Goal: Task Accomplishment & Management: Use online tool/utility

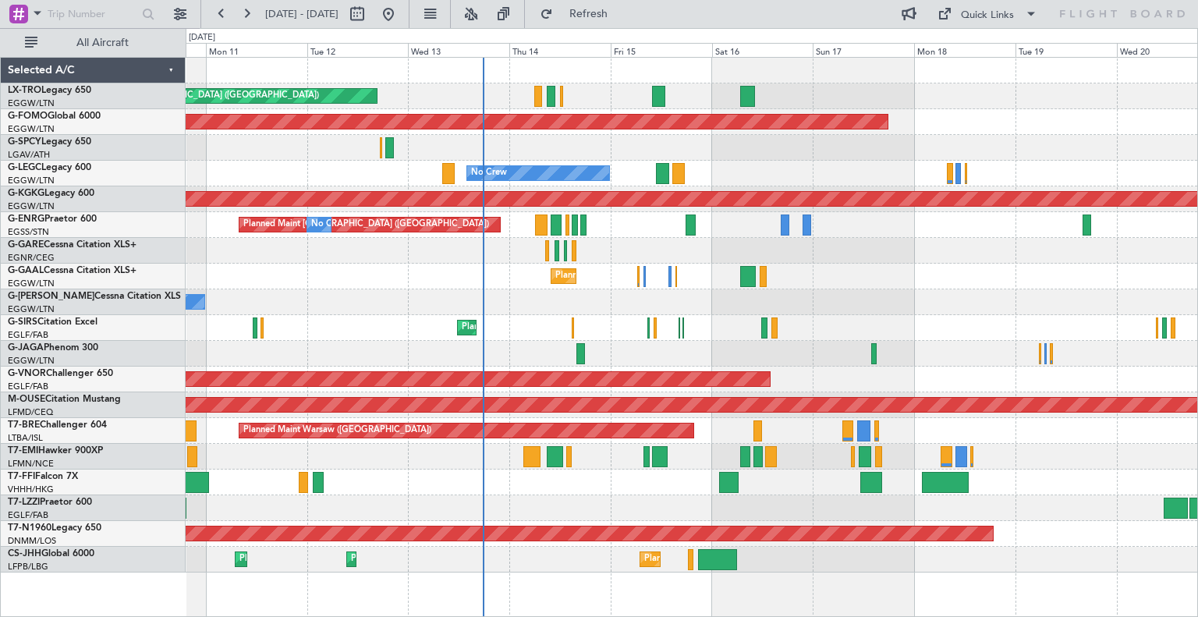
click at [636, 286] on div "Unplanned Maint [GEOGRAPHIC_DATA] ([GEOGRAPHIC_DATA]) Planned Maint Planned Mai…" at bounding box center [692, 315] width 1012 height 515
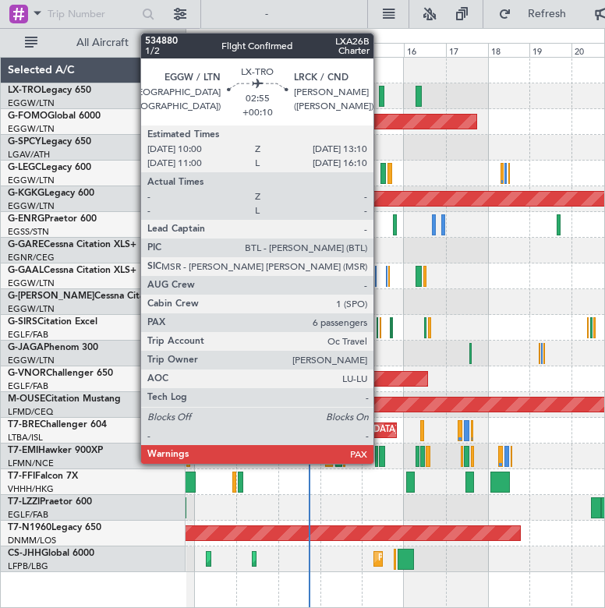
click at [381, 95] on div at bounding box center [382, 96] width 6 height 21
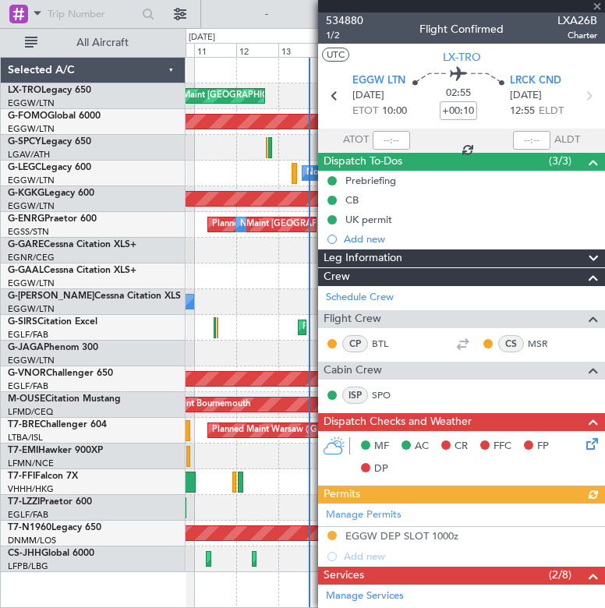
scroll to position [332, 0]
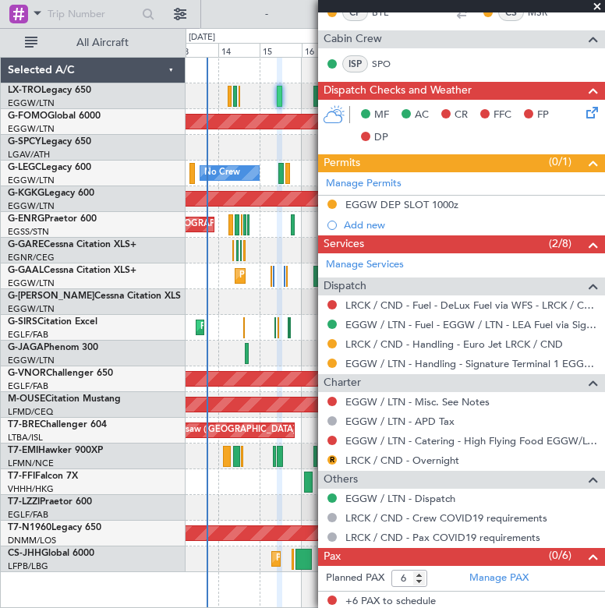
click at [165, 213] on div "Unplanned Maint London (Luton) Planned Maint Windsor Locks (Bradley Intl) No Cr…" at bounding box center [302, 318] width 605 height 580
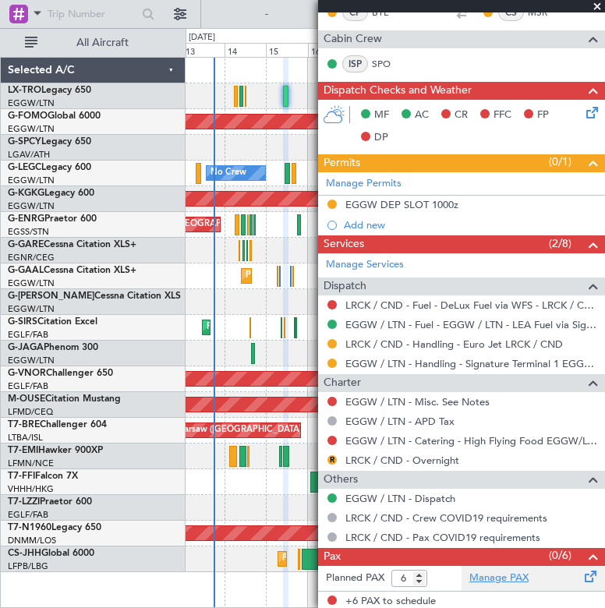
click at [507, 575] on link "Manage PAX" at bounding box center [499, 579] width 59 height 16
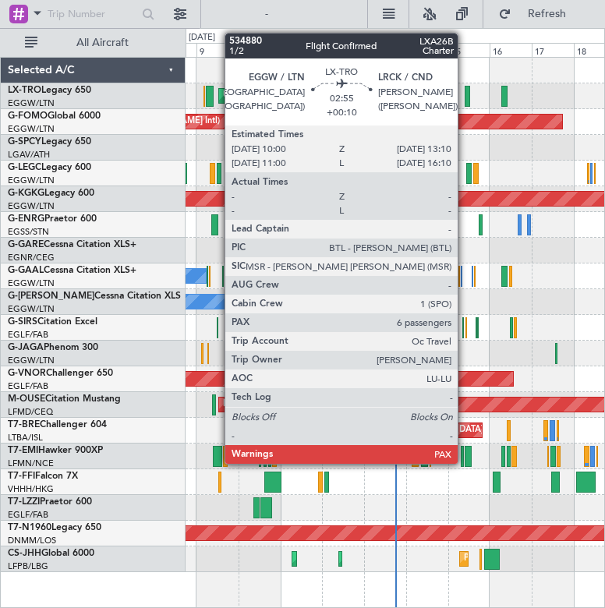
click at [465, 95] on div at bounding box center [468, 96] width 6 height 21
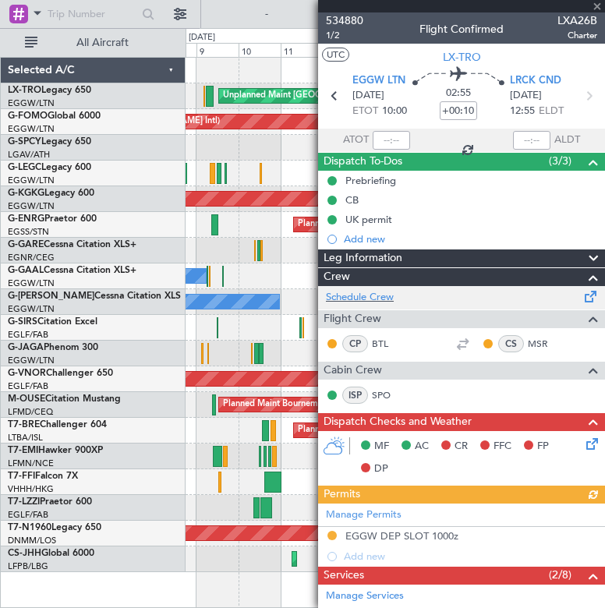
scroll to position [332, 0]
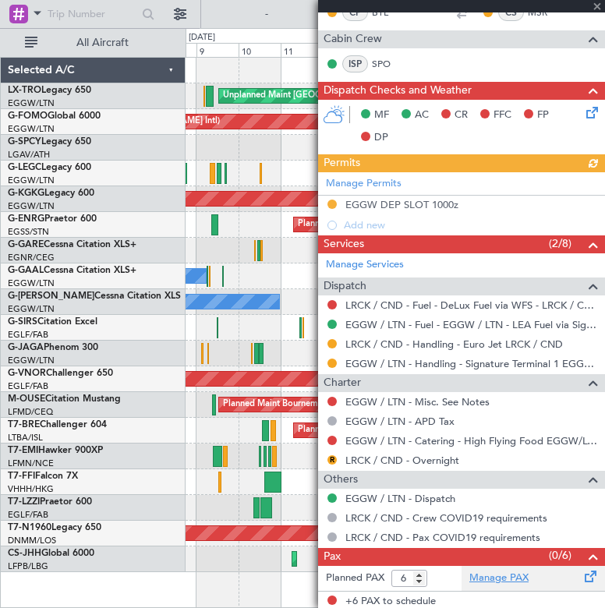
click at [510, 576] on link "Manage PAX" at bounding box center [499, 579] width 59 height 16
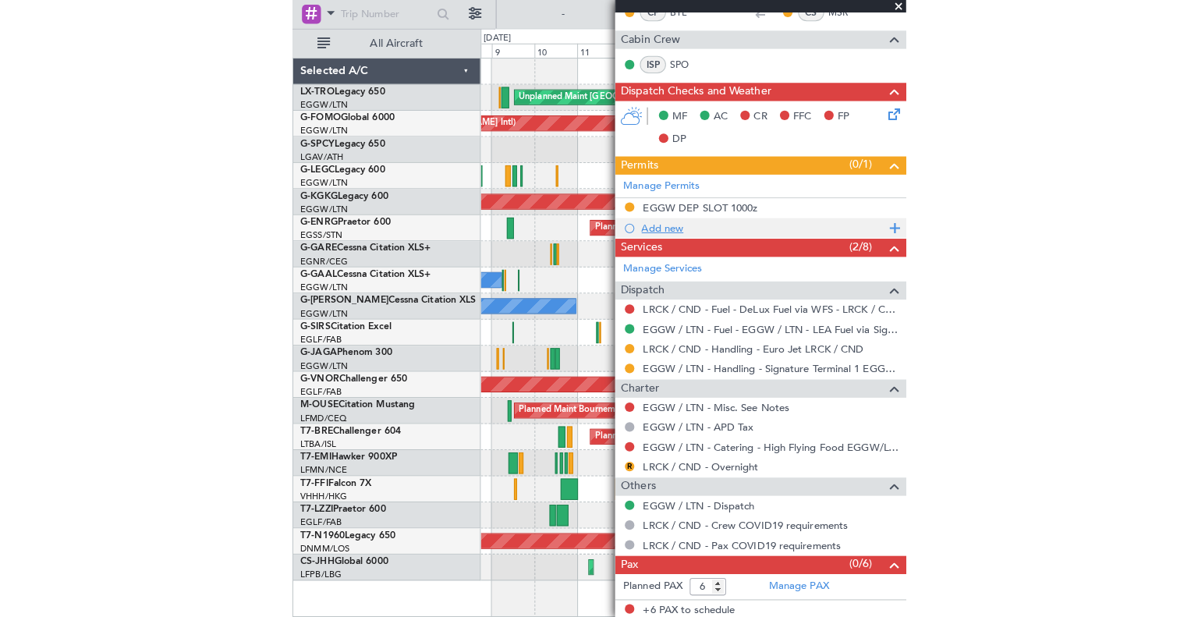
scroll to position [0, 0]
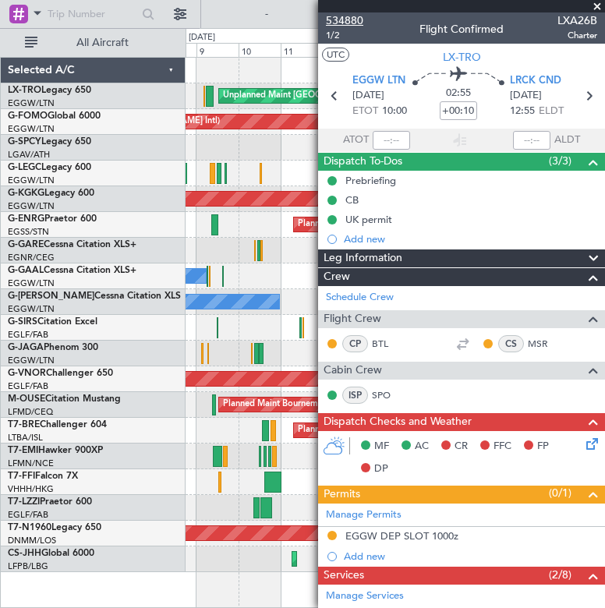
click at [360, 23] on span "534880" at bounding box center [344, 20] width 37 height 16
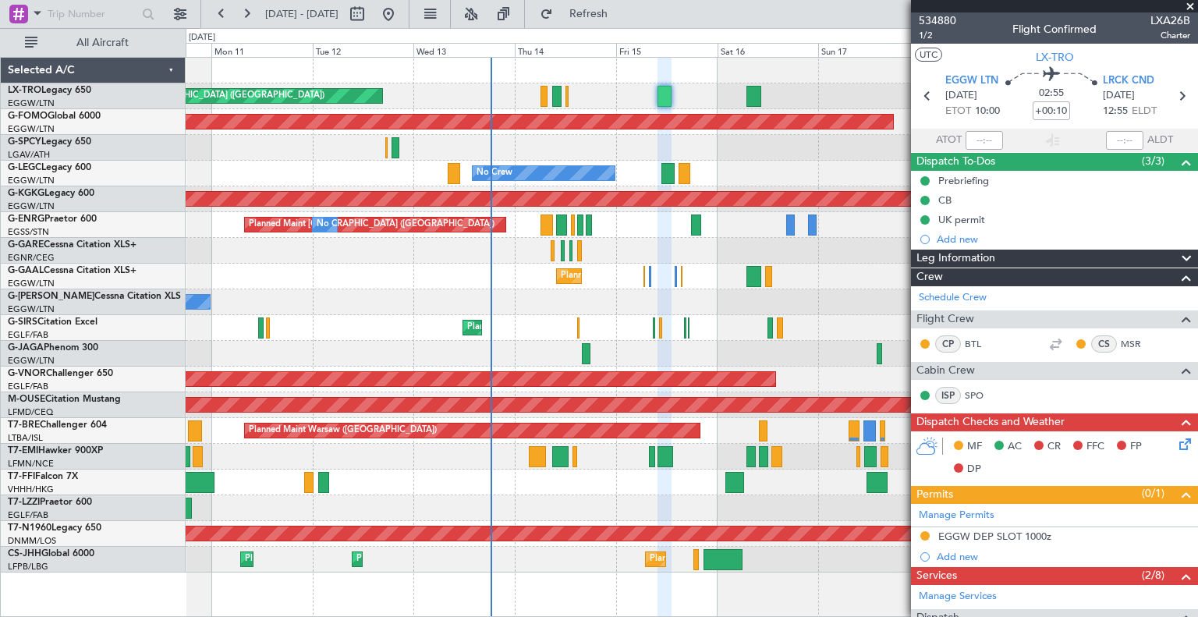
click at [605, 264] on div "Planned Maint No Crew" at bounding box center [692, 277] width 1012 height 26
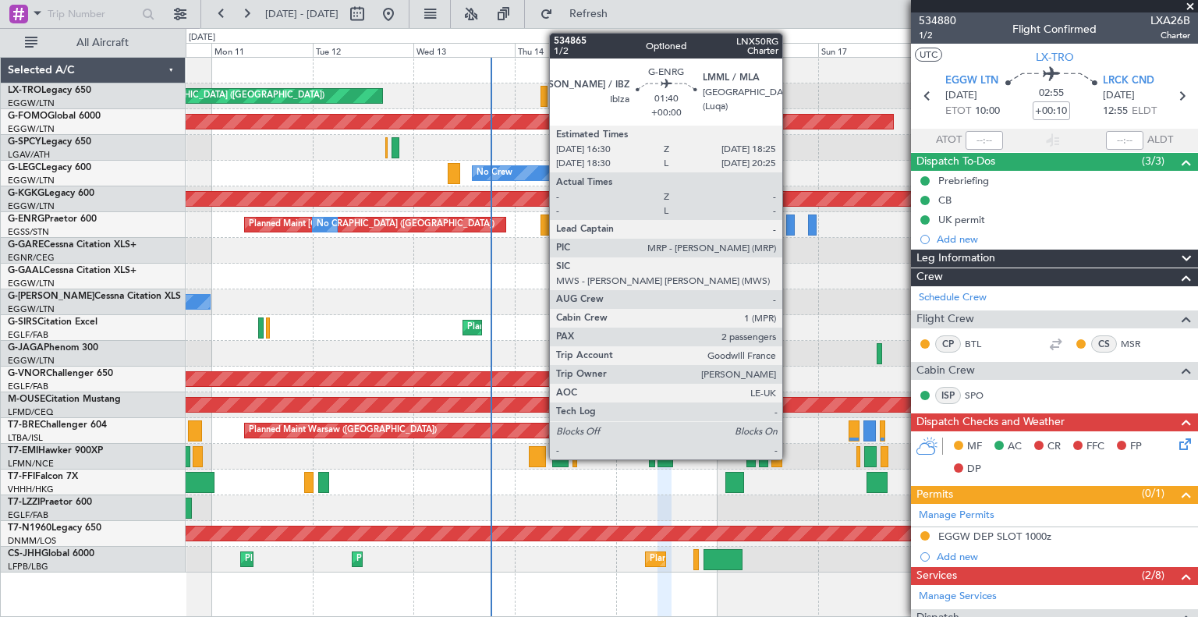
click at [605, 225] on div at bounding box center [790, 225] width 9 height 21
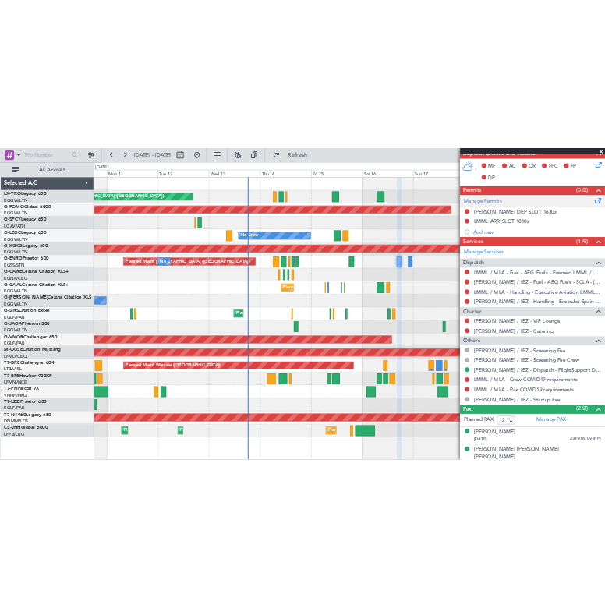
scroll to position [369, 0]
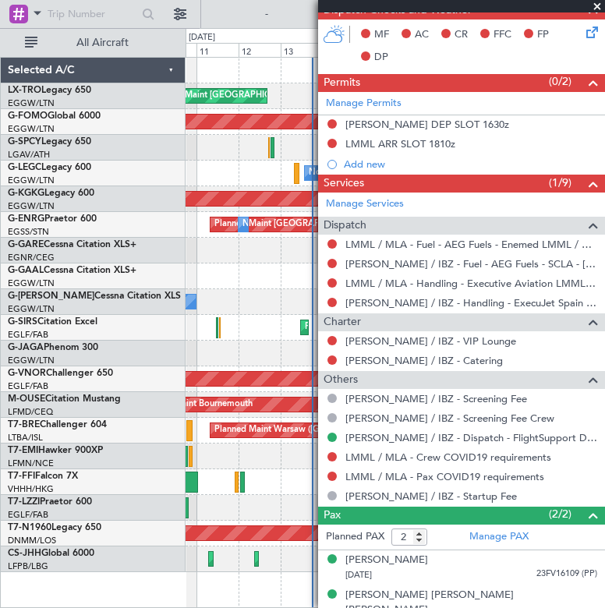
click at [599, 4] on span at bounding box center [598, 7] width 16 height 14
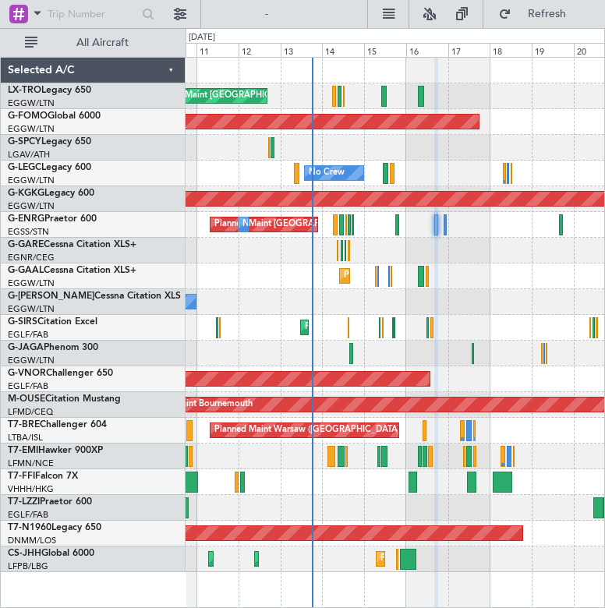
type input "0"
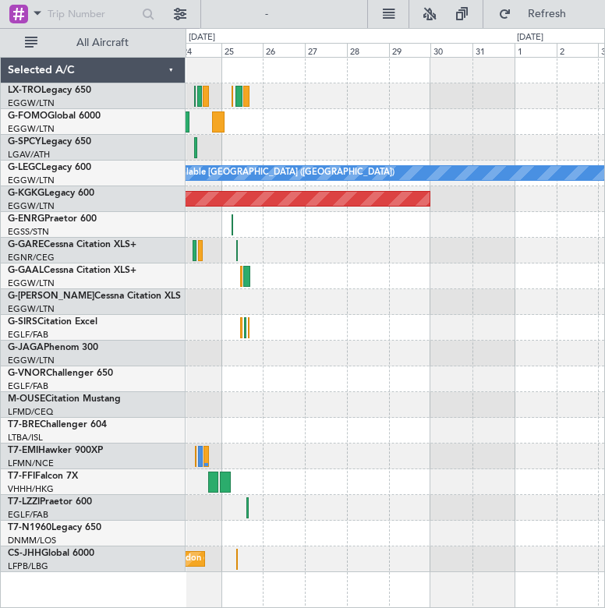
click at [11, 246] on div "A/C Unavailable [GEOGRAPHIC_DATA] ([GEOGRAPHIC_DATA]) AOG Maint [GEOGRAPHIC_DAT…" at bounding box center [302, 318] width 605 height 580
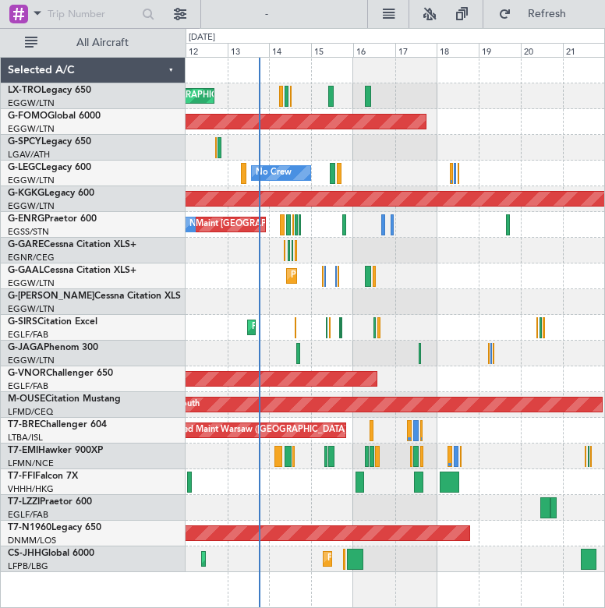
click at [605, 339] on html "[DATE] - [DATE] Refresh Quick Links All Aircraft Unplanned Maint [GEOGRAPHIC_DA…" at bounding box center [302, 304] width 605 height 608
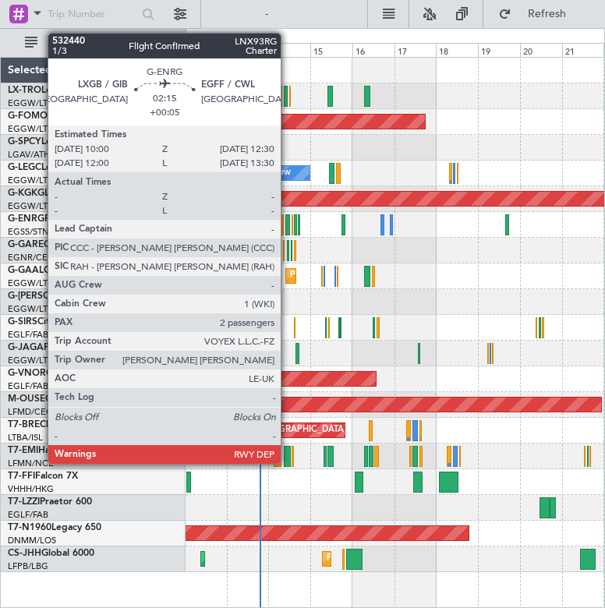
click at [288, 225] on div at bounding box center [288, 225] width 5 height 21
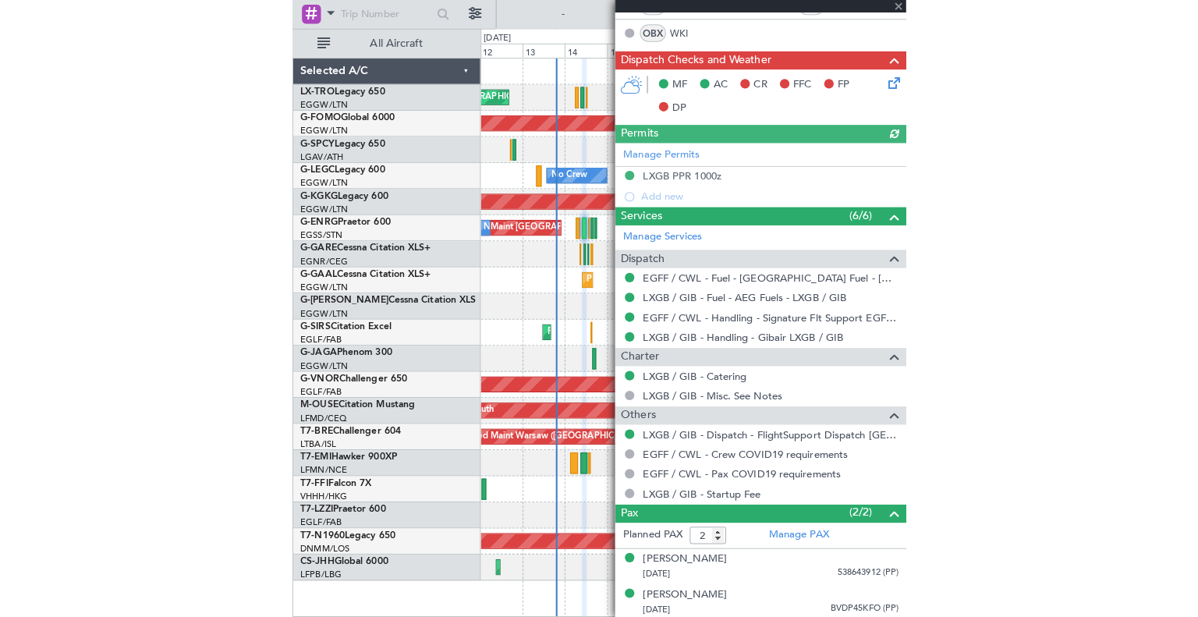
scroll to position [339, 0]
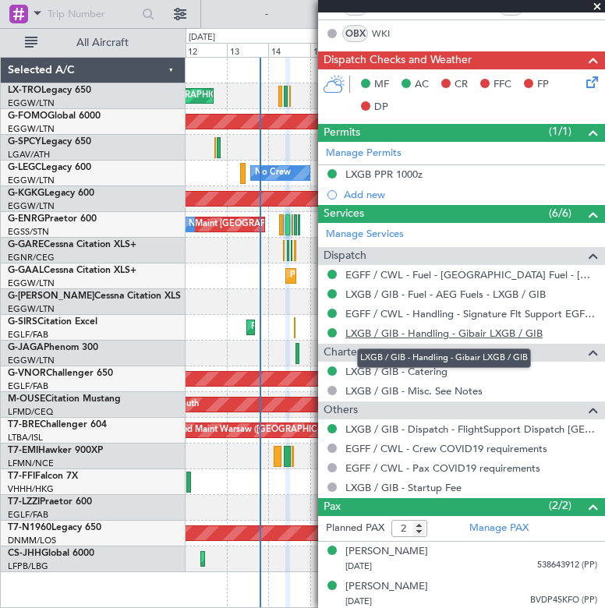
click at [496, 331] on link "LXGB / GIB - Handling - Gibair LXGB / GIB" at bounding box center [444, 333] width 197 height 13
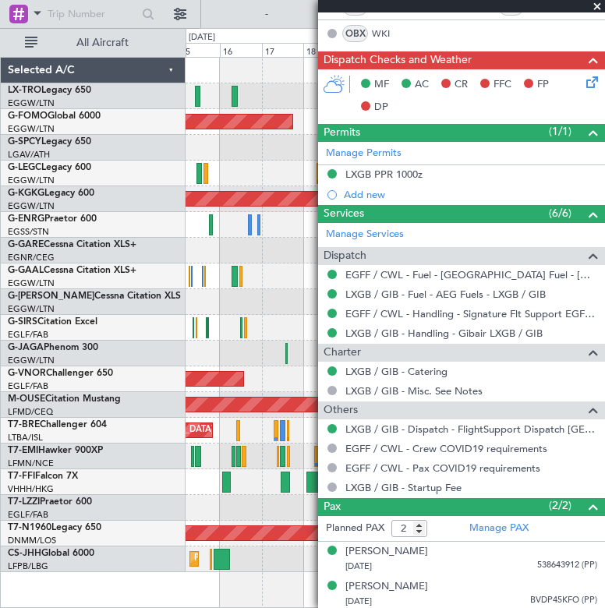
click at [162, 296] on div "Planned Maint Windsor Locks ([PERSON_NAME] Intl) A/C Unavailable [GEOGRAPHIC_DA…" at bounding box center [302, 318] width 605 height 580
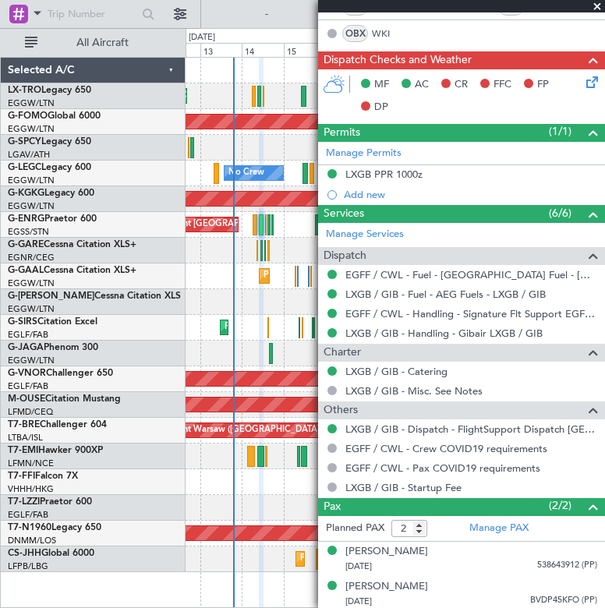
click at [324, 361] on fb-app "[DATE] - [DATE] Refresh Quick Links All Aircraft Unplanned Maint [GEOGRAPHIC_DA…" at bounding box center [378, 310] width 757 height 597
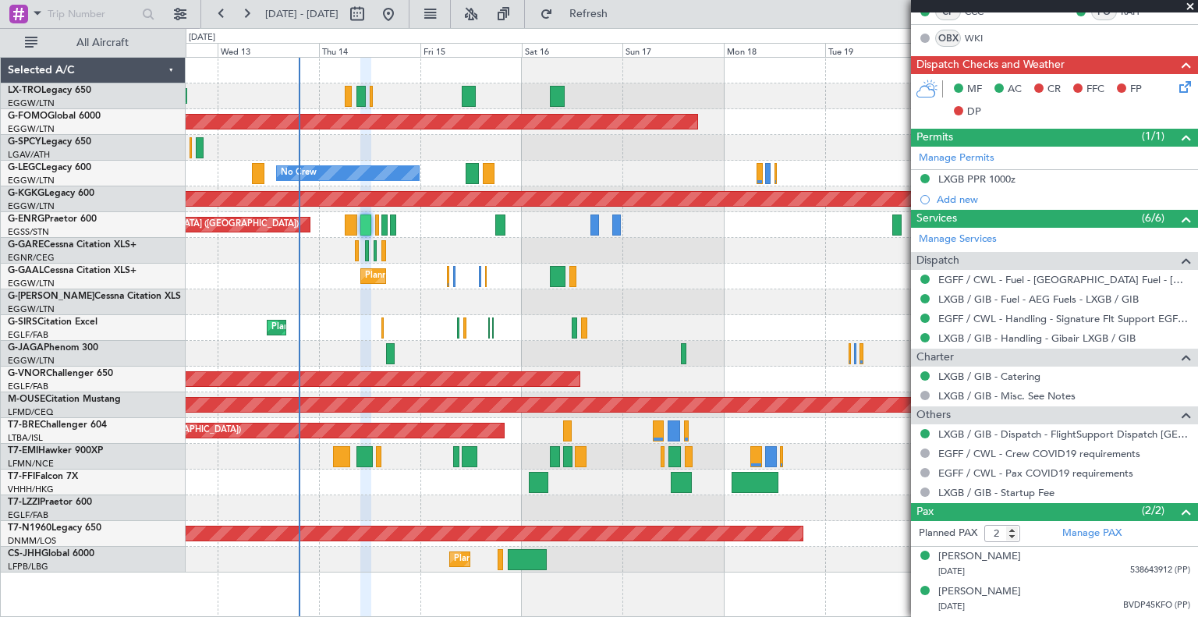
scroll to position [331, 0]
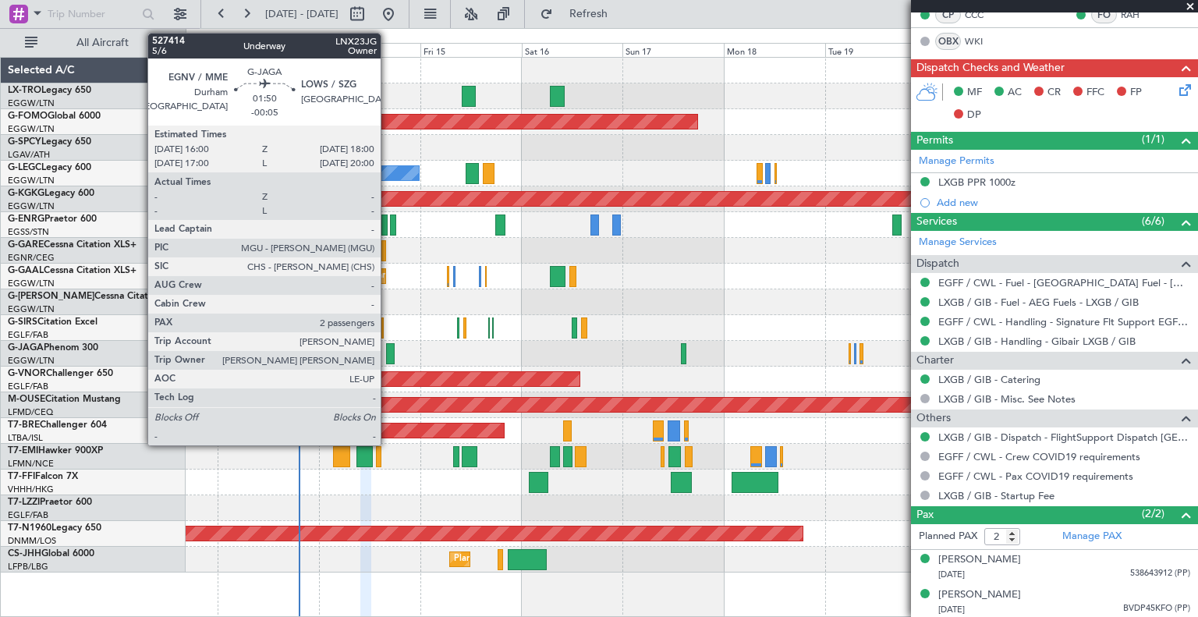
click at [388, 355] on div at bounding box center [390, 353] width 9 height 21
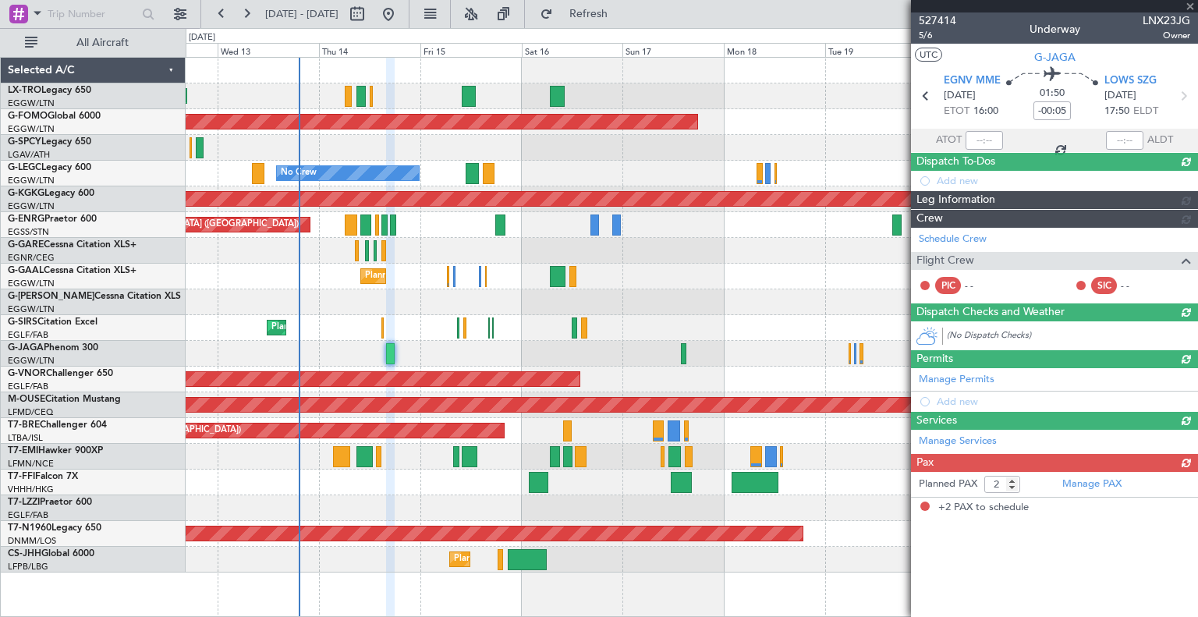
scroll to position [0, 0]
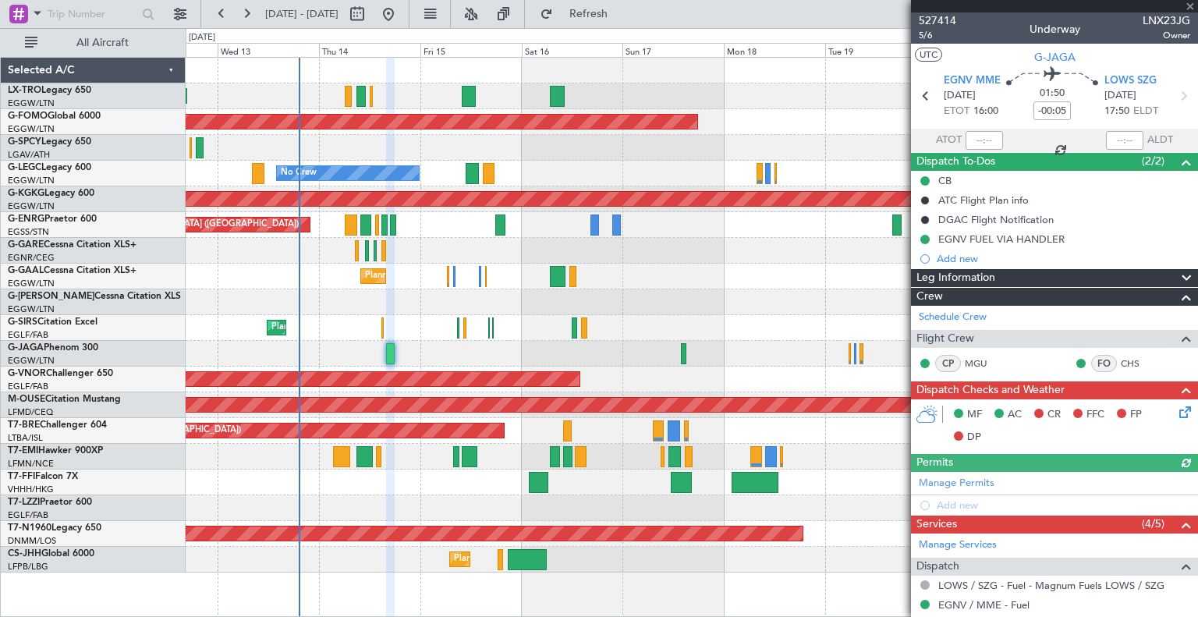
click at [605, 408] on icon at bounding box center [1182, 409] width 12 height 12
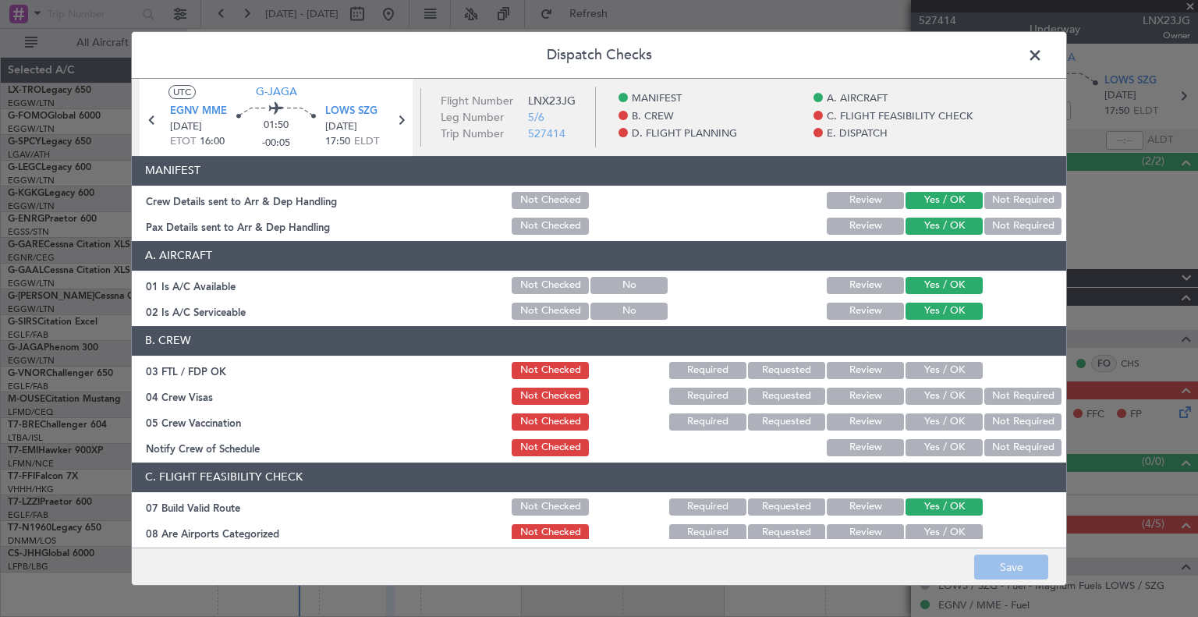
click at [605, 364] on button "Yes / OK" at bounding box center [944, 370] width 77 height 17
click at [605, 448] on button "Yes / OK" at bounding box center [944, 447] width 77 height 17
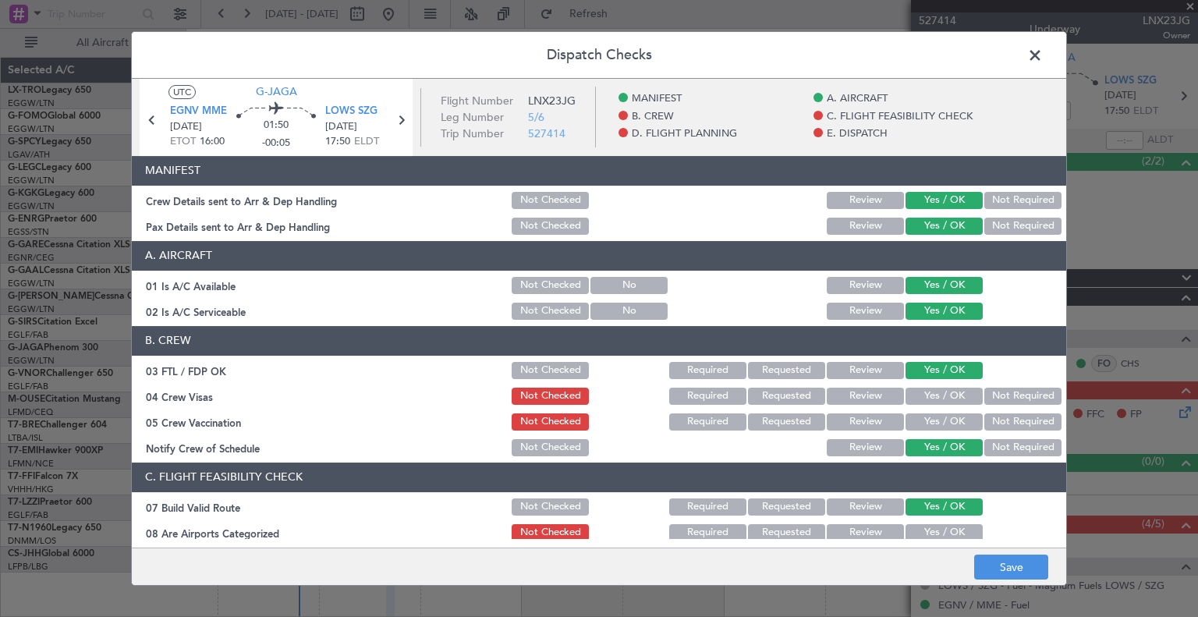
click at [605, 423] on button "Not Required" at bounding box center [1022, 421] width 77 height 17
click at [605, 400] on button "Not Required" at bounding box center [1022, 396] width 77 height 17
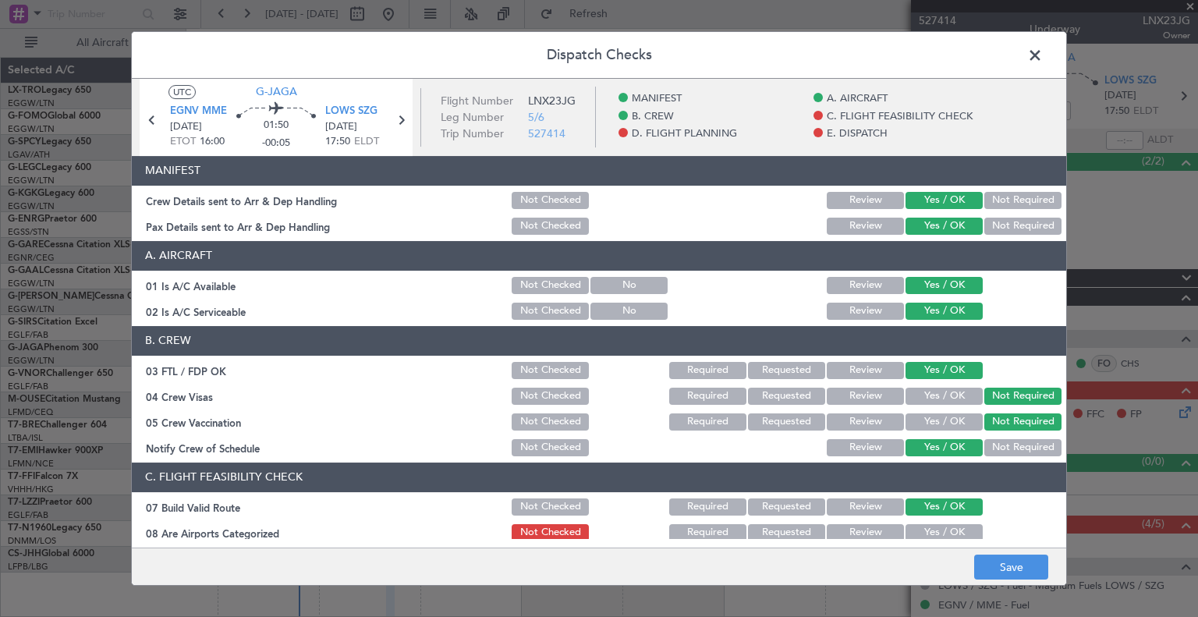
scroll to position [59, 0]
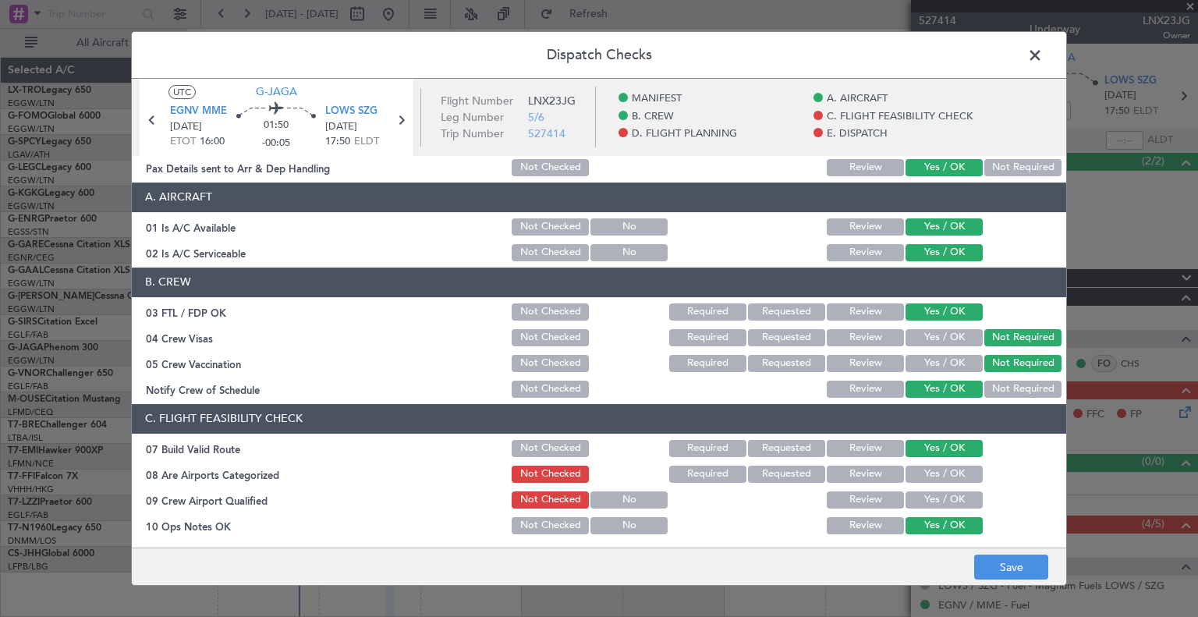
click at [605, 468] on button "Yes / OK" at bounding box center [944, 474] width 77 height 17
click at [605, 498] on button "Yes / OK" at bounding box center [944, 499] width 77 height 17
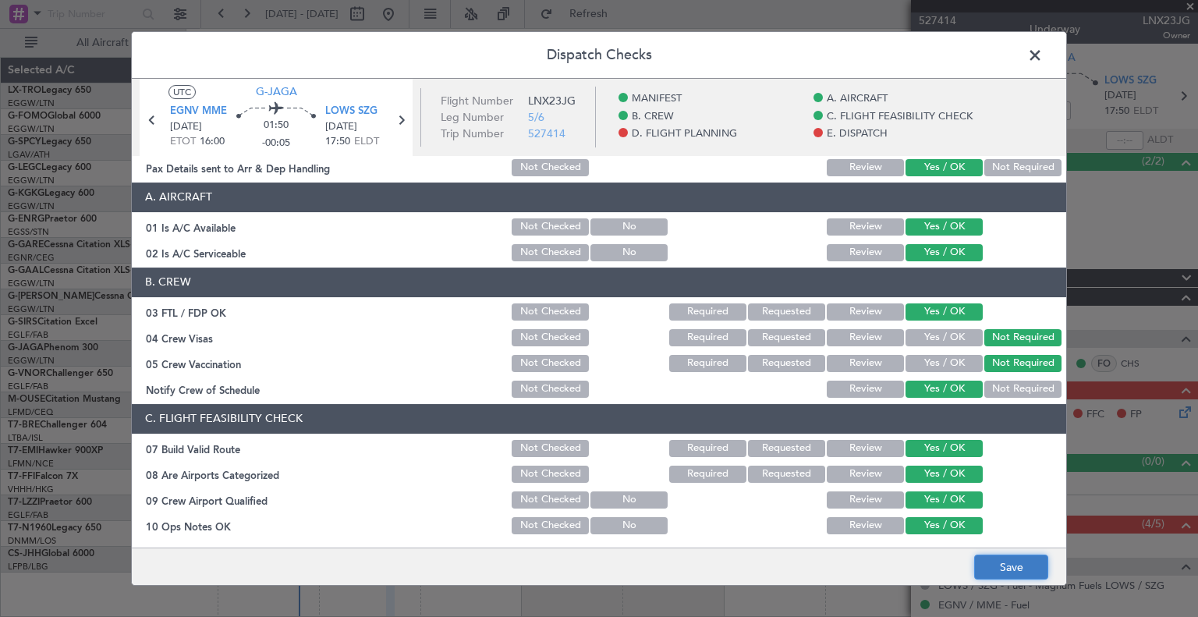
click at [605, 571] on button "Save" at bounding box center [1011, 567] width 74 height 25
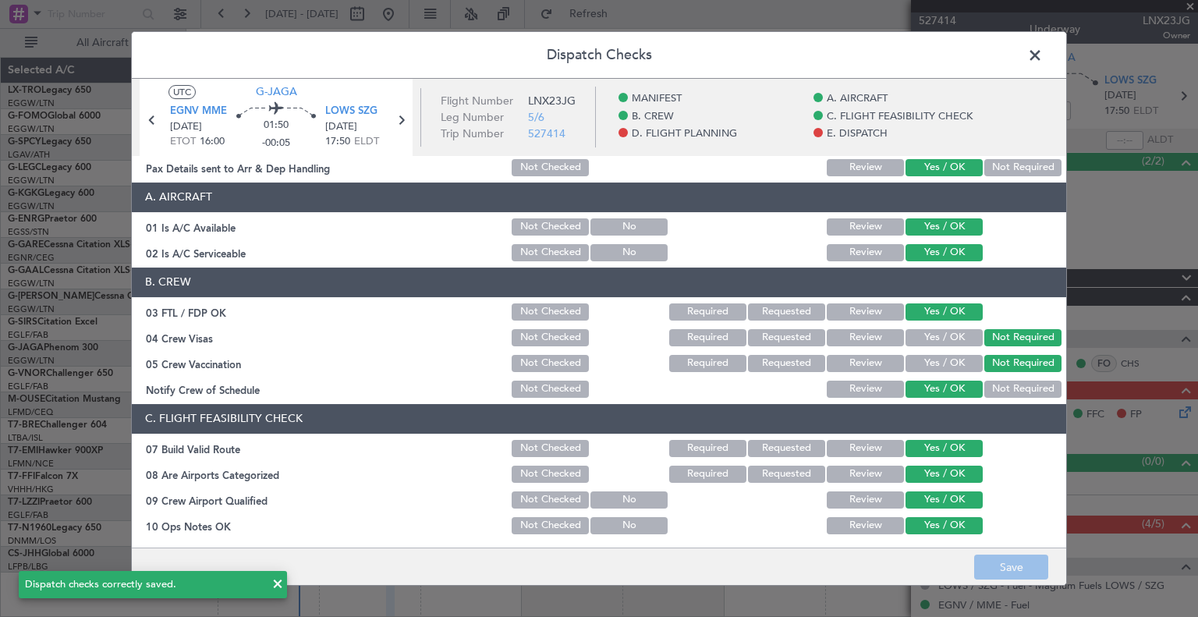
click at [605, 59] on span at bounding box center [1043, 59] width 0 height 31
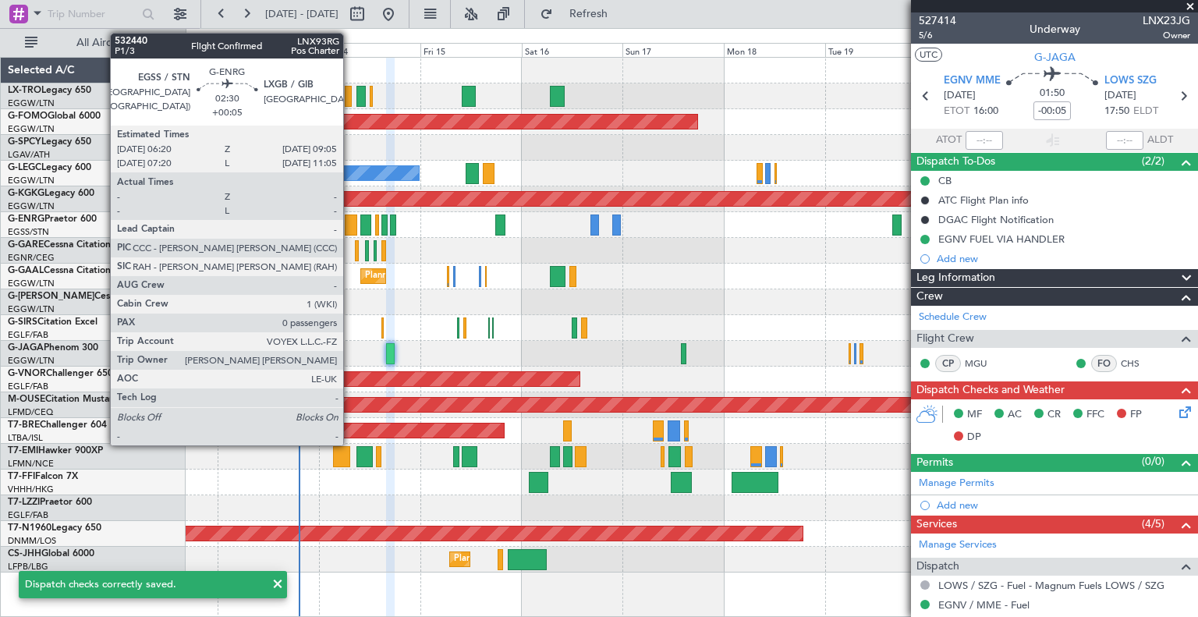
click at [350, 224] on div at bounding box center [351, 225] width 12 height 21
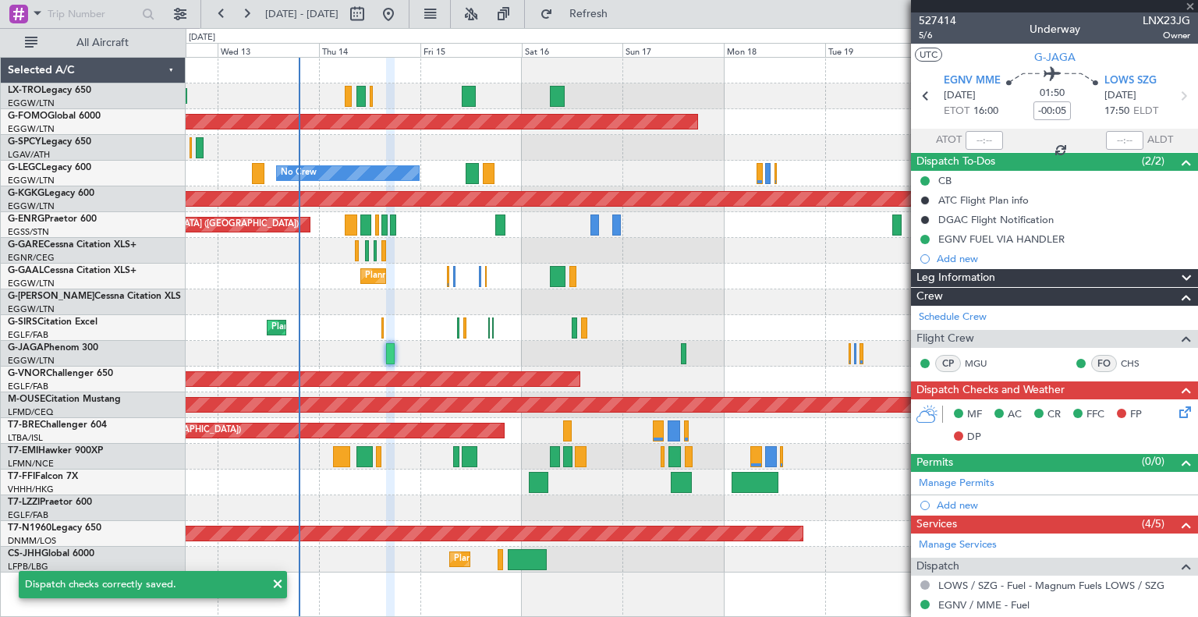
type input "+00:05"
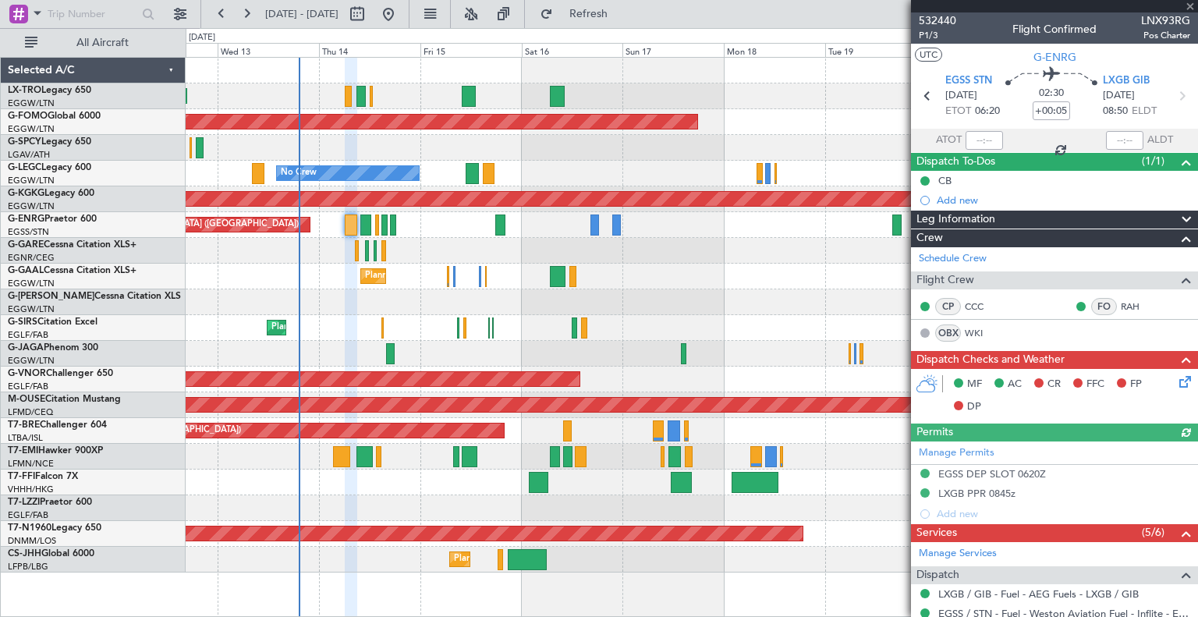
click at [605, 383] on icon at bounding box center [1182, 379] width 12 height 12
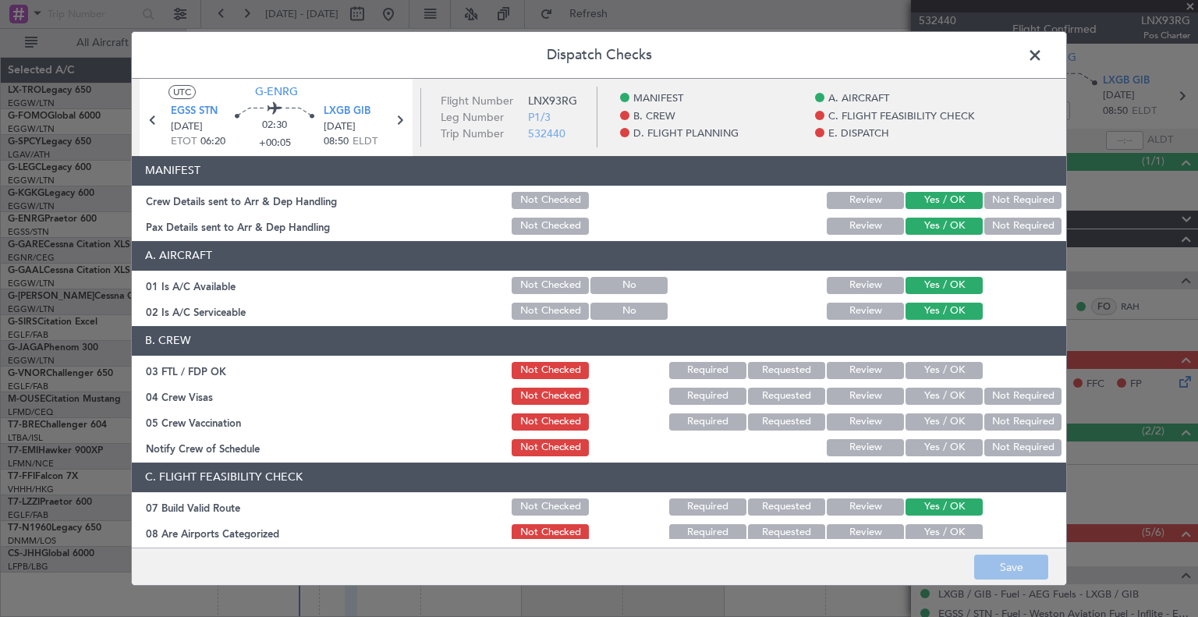
click at [605, 378] on button "Yes / OK" at bounding box center [944, 370] width 77 height 17
click at [605, 443] on button "Yes / OK" at bounding box center [944, 447] width 77 height 17
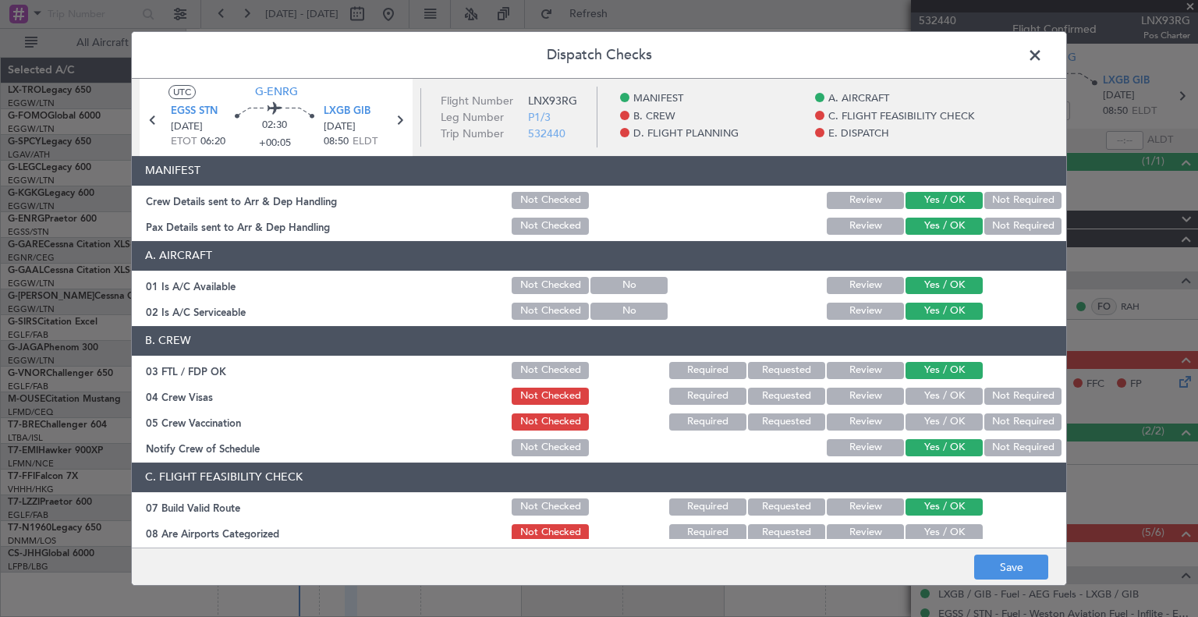
click at [605, 420] on button "Not Required" at bounding box center [1022, 421] width 77 height 17
click at [605, 390] on button "Not Required" at bounding box center [1022, 396] width 77 height 17
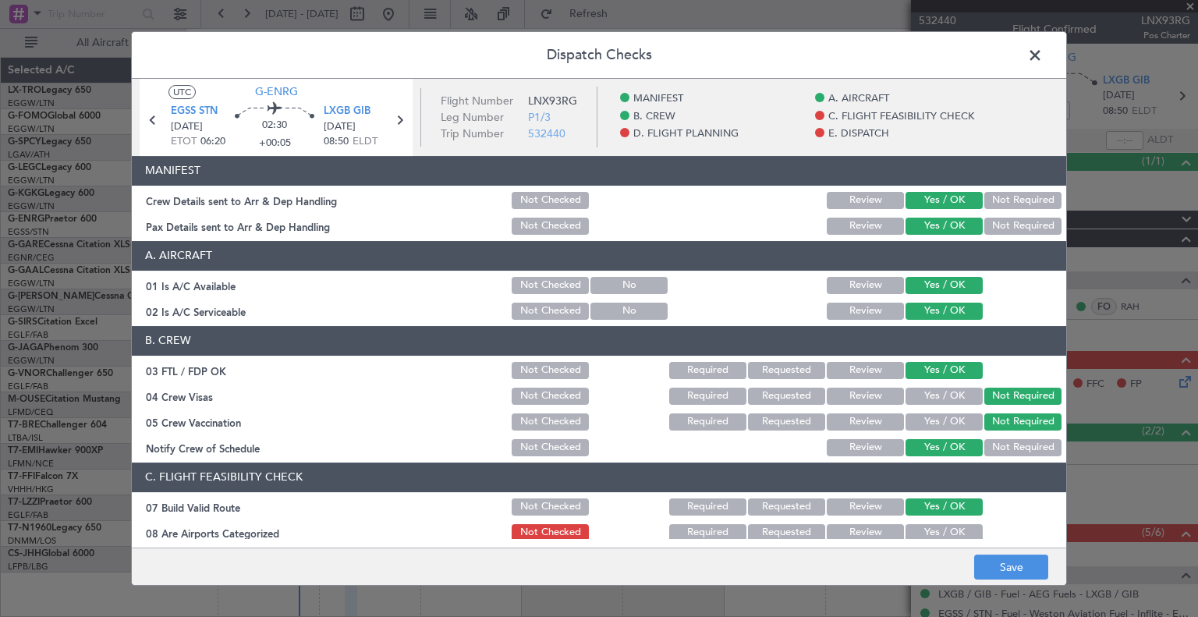
scroll to position [128, 0]
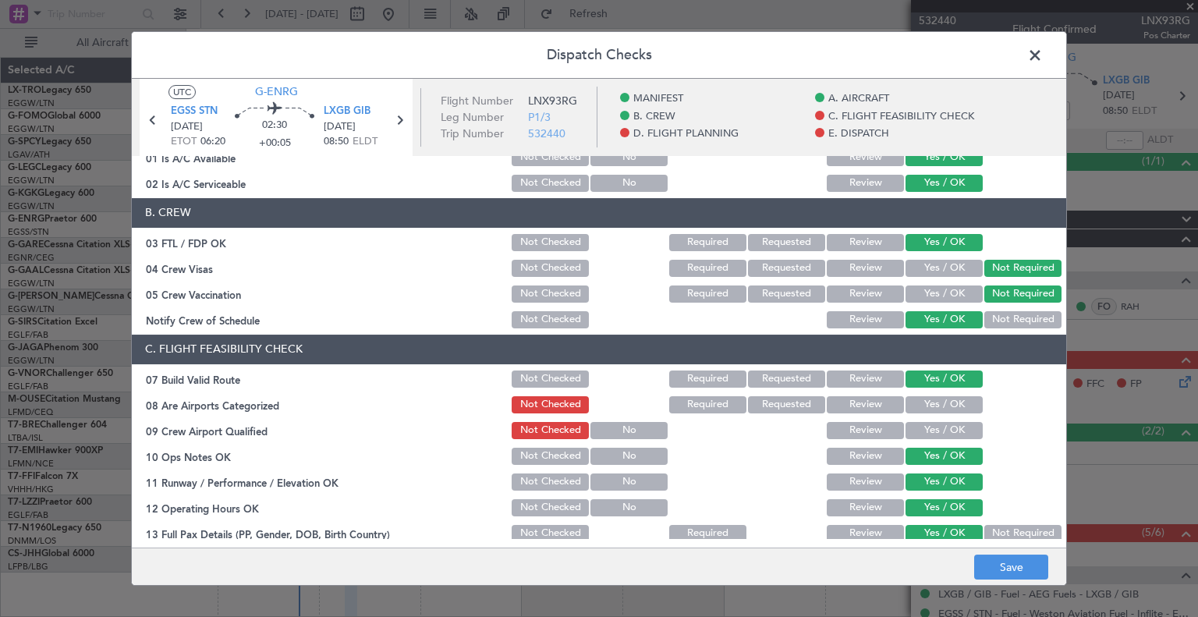
click at [605, 407] on button "Yes / OK" at bounding box center [944, 404] width 77 height 17
click at [605, 427] on button "Yes / OK" at bounding box center [944, 430] width 77 height 17
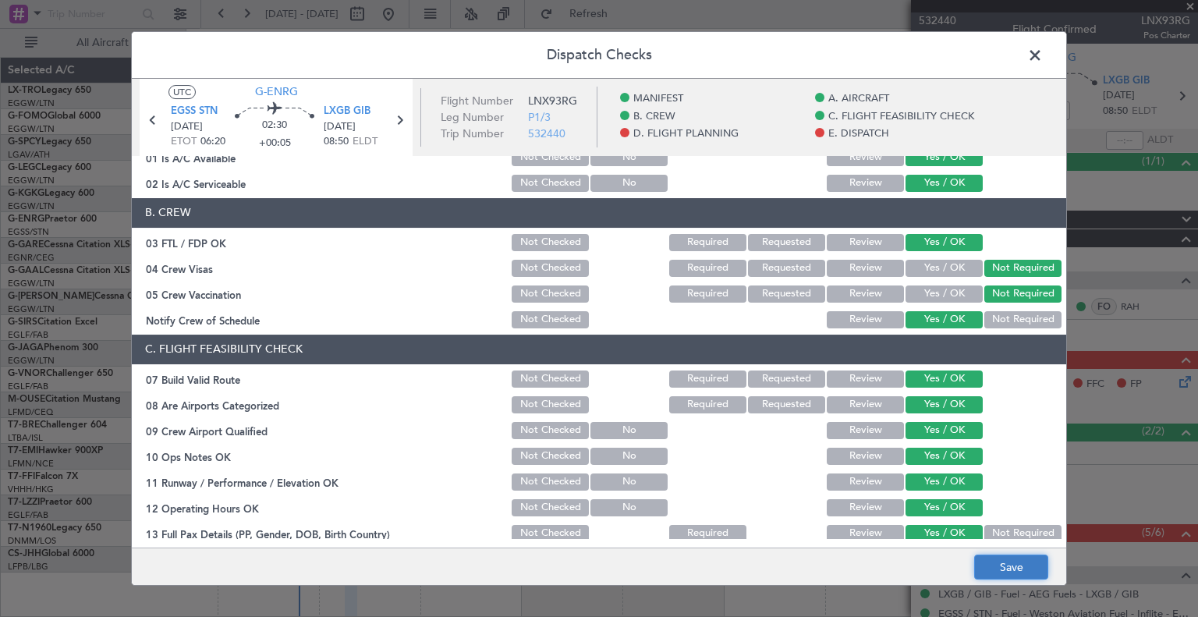
click at [605, 565] on button "Save" at bounding box center [1011, 567] width 74 height 25
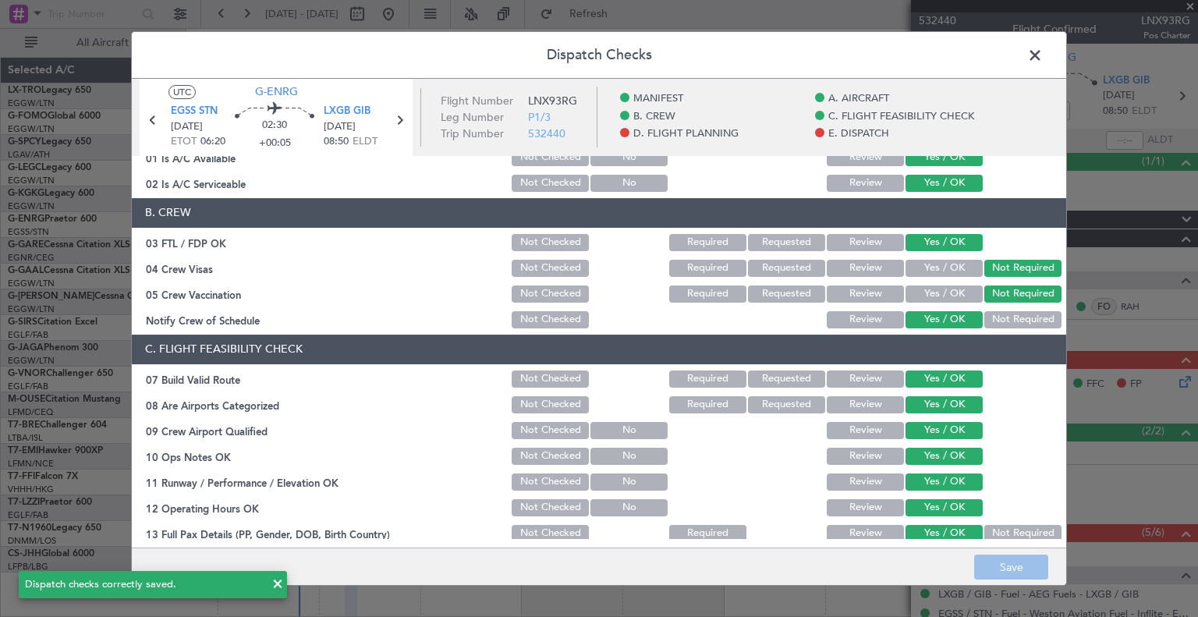
click at [605, 50] on span at bounding box center [1043, 59] width 0 height 31
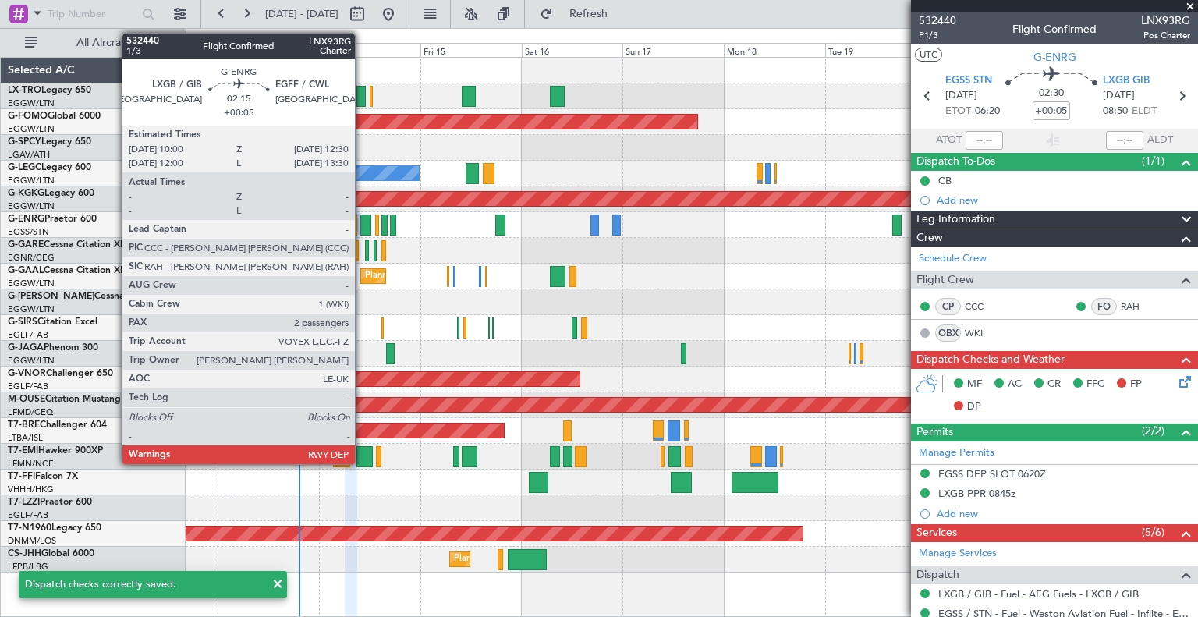
click at [362, 221] on div at bounding box center [365, 225] width 11 height 21
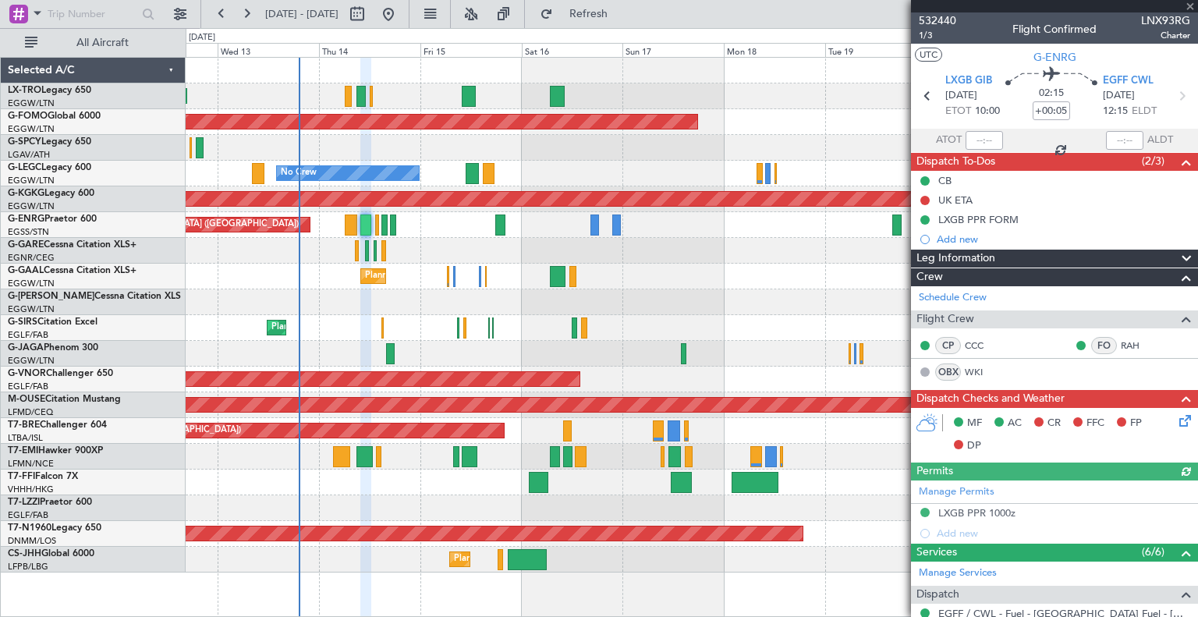
click at [605, 417] on icon at bounding box center [1182, 418] width 12 height 12
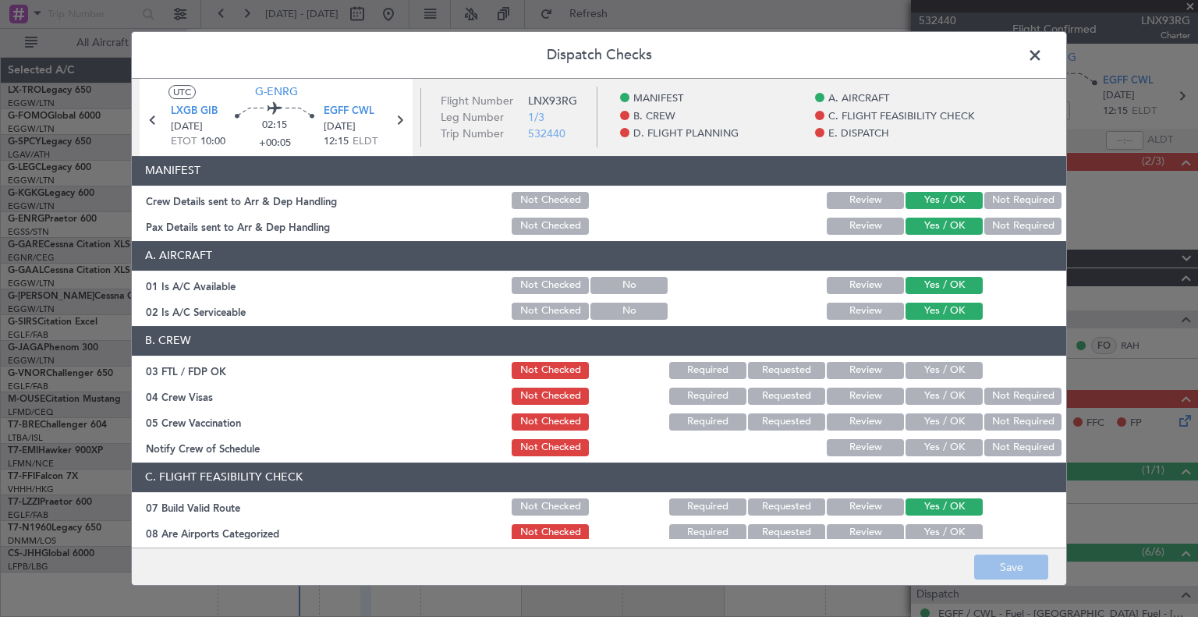
click at [605, 367] on button "Yes / OK" at bounding box center [944, 370] width 77 height 17
click at [605, 455] on button "Yes / OK" at bounding box center [944, 447] width 77 height 17
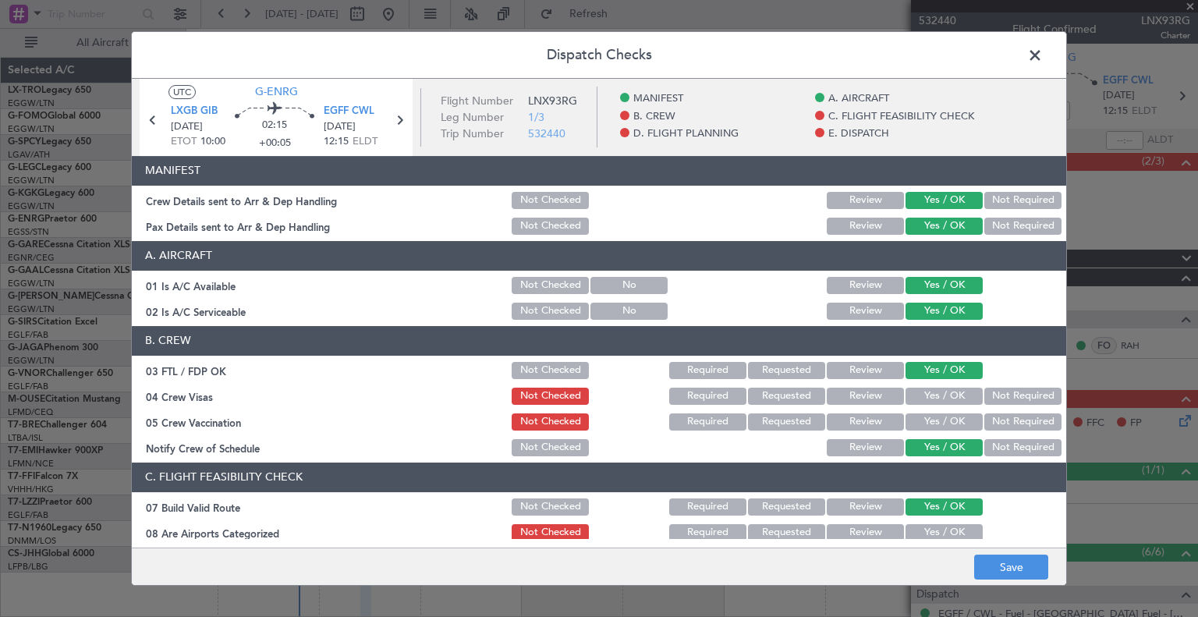
click at [605, 417] on button "Not Required" at bounding box center [1022, 421] width 77 height 17
click at [605, 392] on button "Not Required" at bounding box center [1022, 396] width 77 height 17
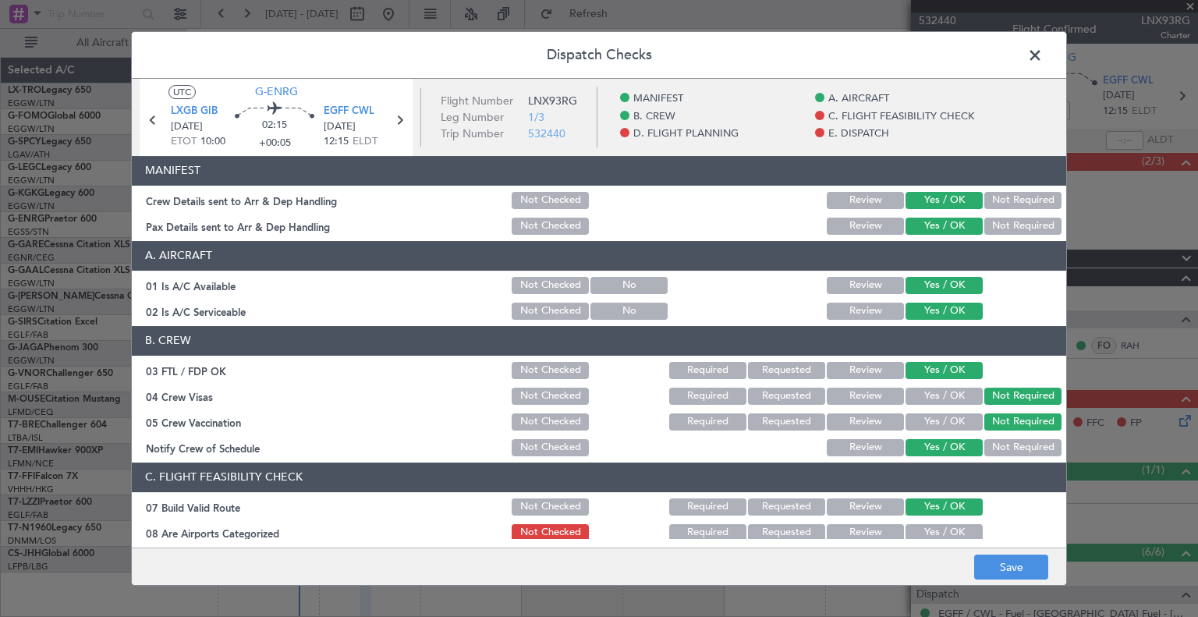
scroll to position [112, 0]
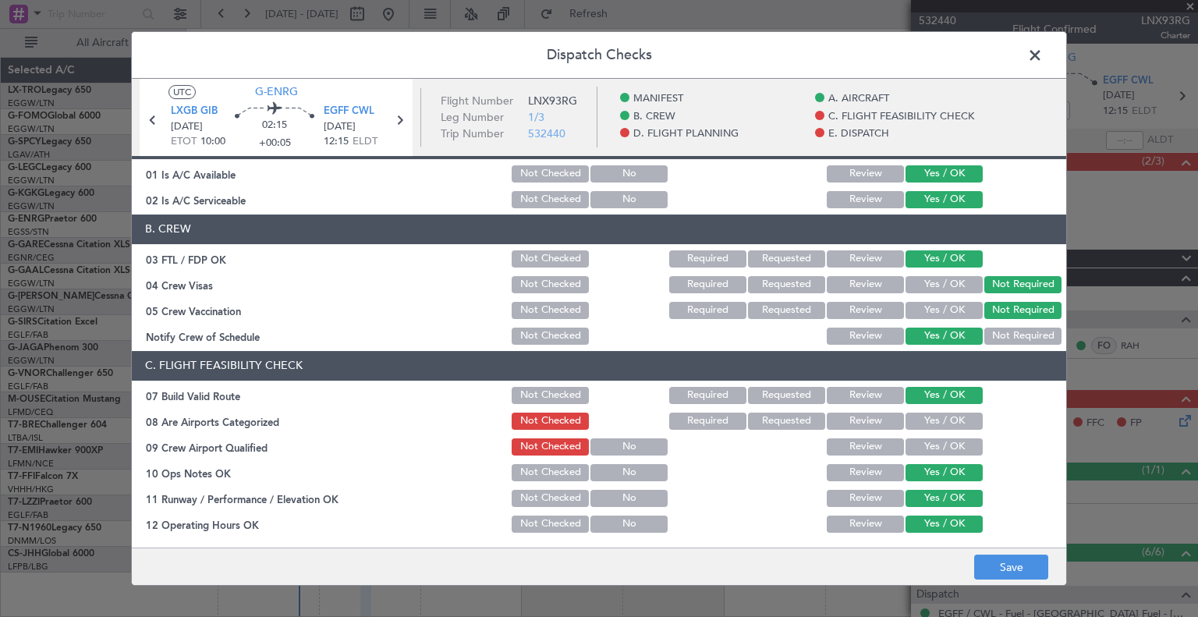
click at [605, 424] on button "Yes / OK" at bounding box center [944, 421] width 77 height 17
click at [605, 439] on button "Yes / OK" at bounding box center [944, 446] width 77 height 17
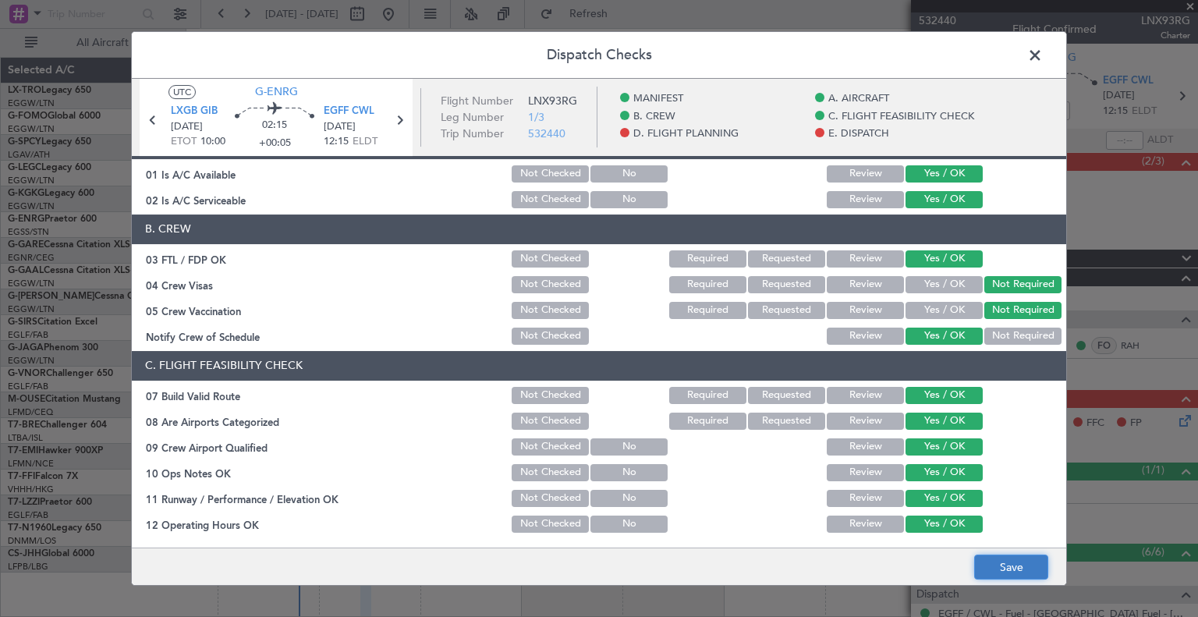
click at [605, 560] on button "Save" at bounding box center [1011, 567] width 74 height 25
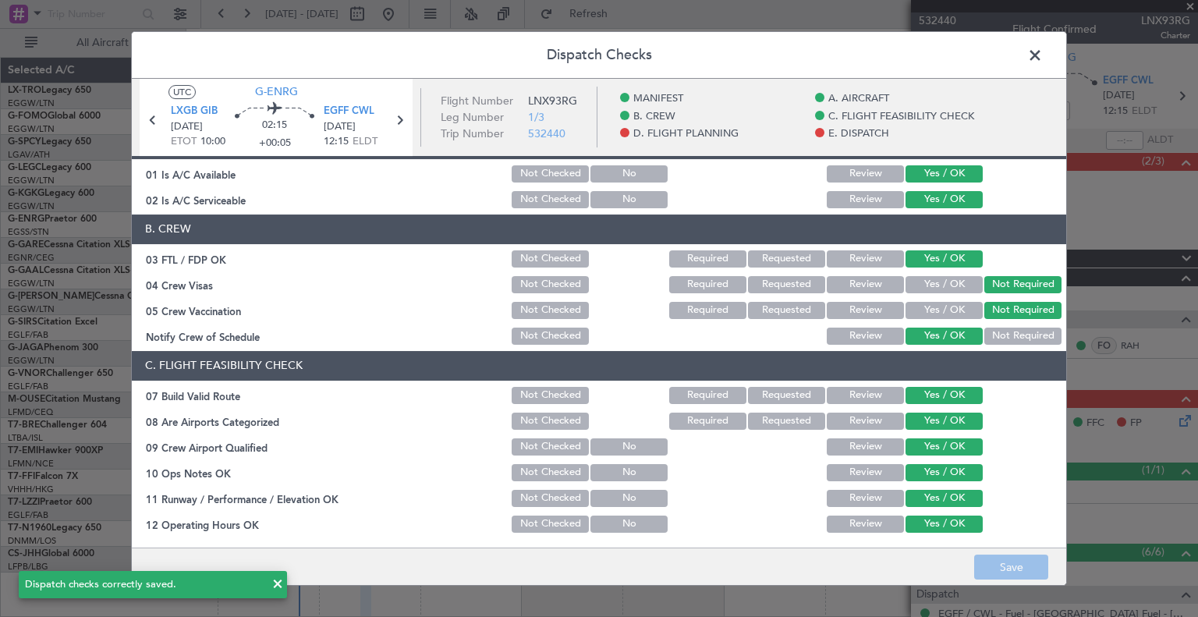
click at [605, 48] on span at bounding box center [1043, 59] width 0 height 31
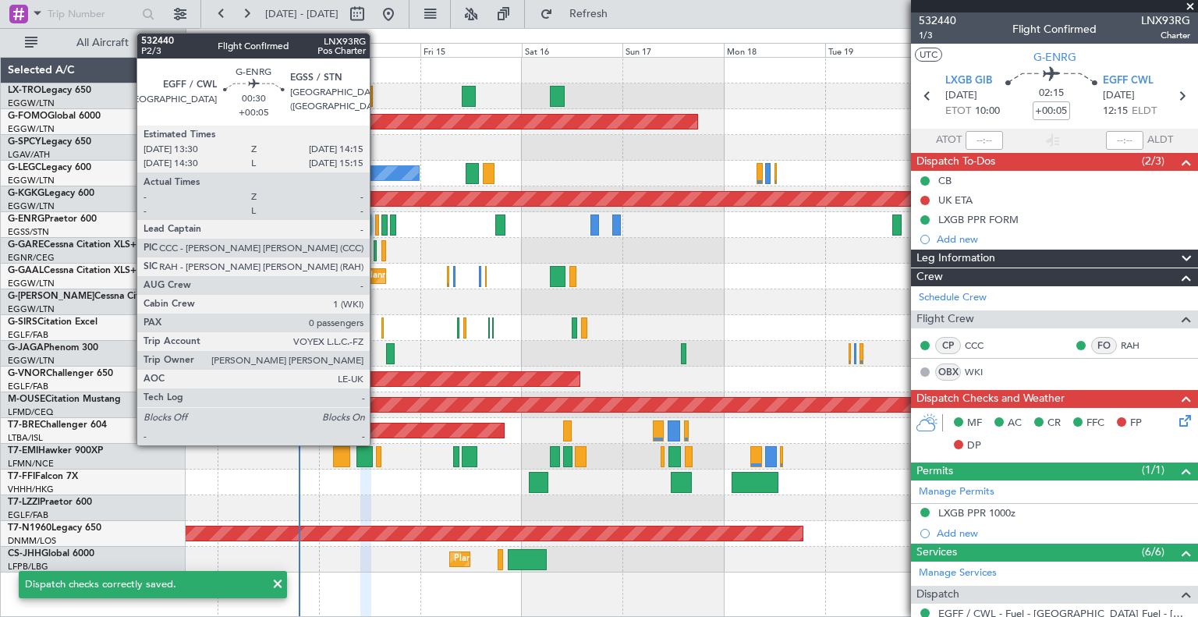
click at [377, 222] on div at bounding box center [377, 225] width 4 height 21
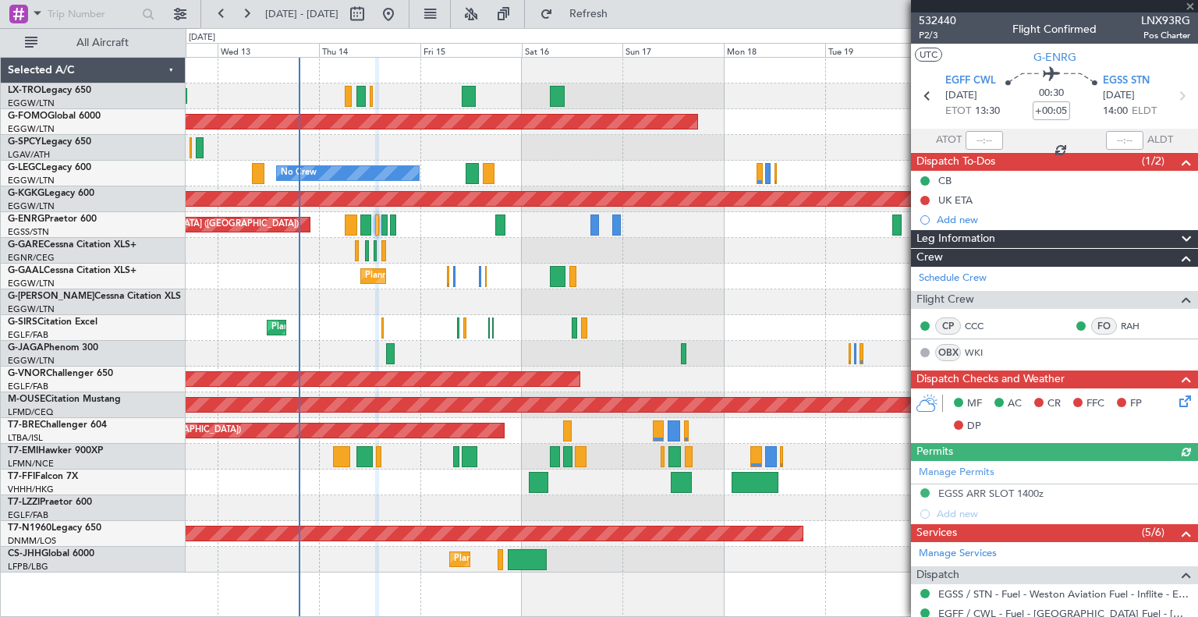
click at [605, 401] on icon at bounding box center [1182, 398] width 12 height 12
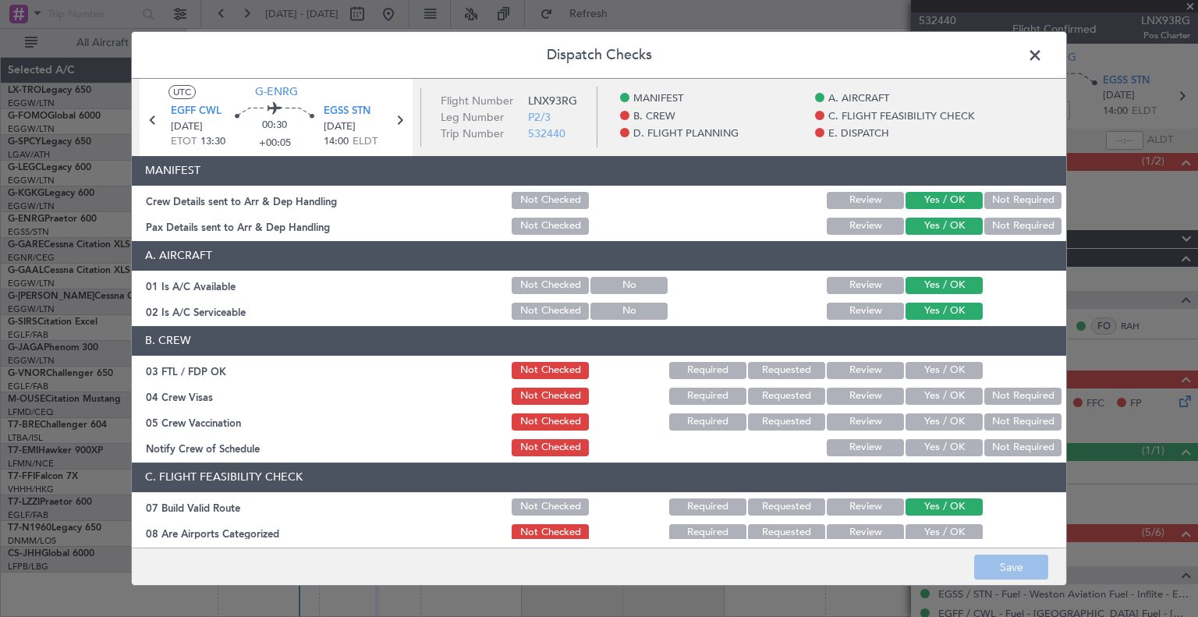
click at [605, 368] on button "Yes / OK" at bounding box center [944, 370] width 77 height 17
click at [605, 449] on button "Yes / OK" at bounding box center [944, 447] width 77 height 17
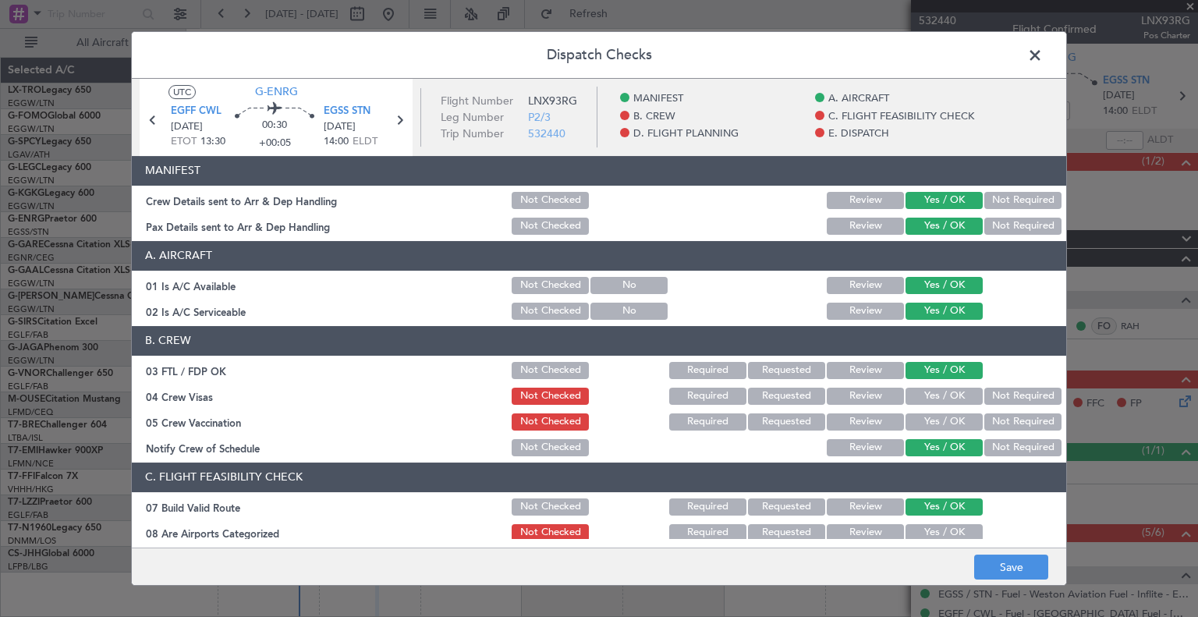
click at [605, 401] on button "Not Required" at bounding box center [1022, 396] width 77 height 17
click at [605, 414] on button "Not Required" at bounding box center [1022, 421] width 77 height 17
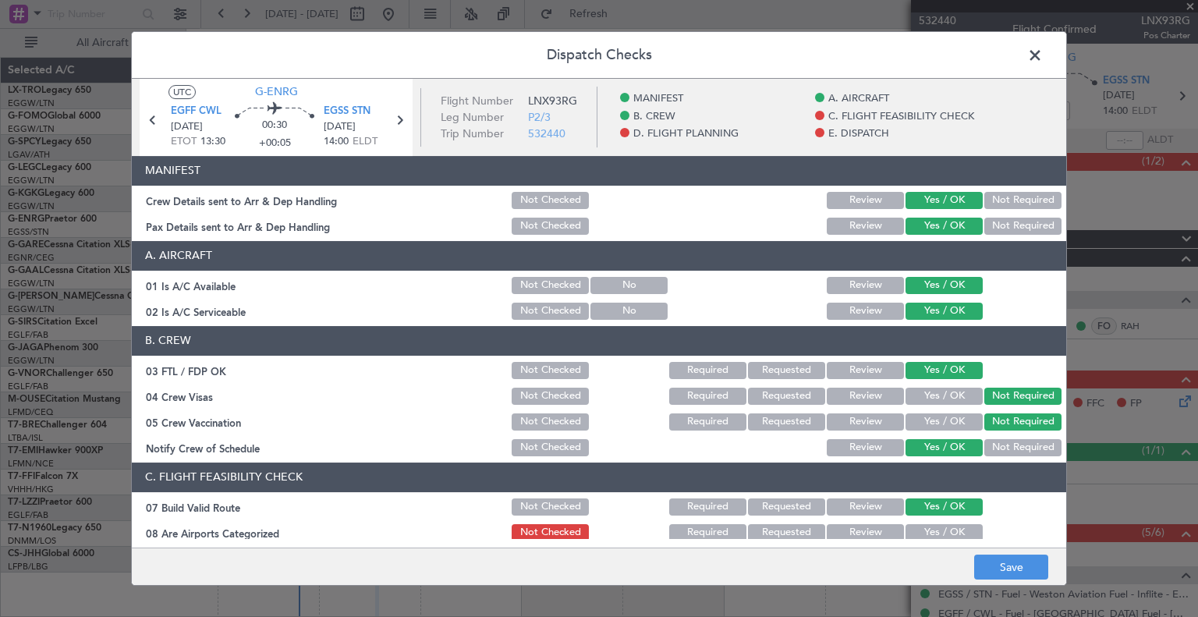
scroll to position [67, 0]
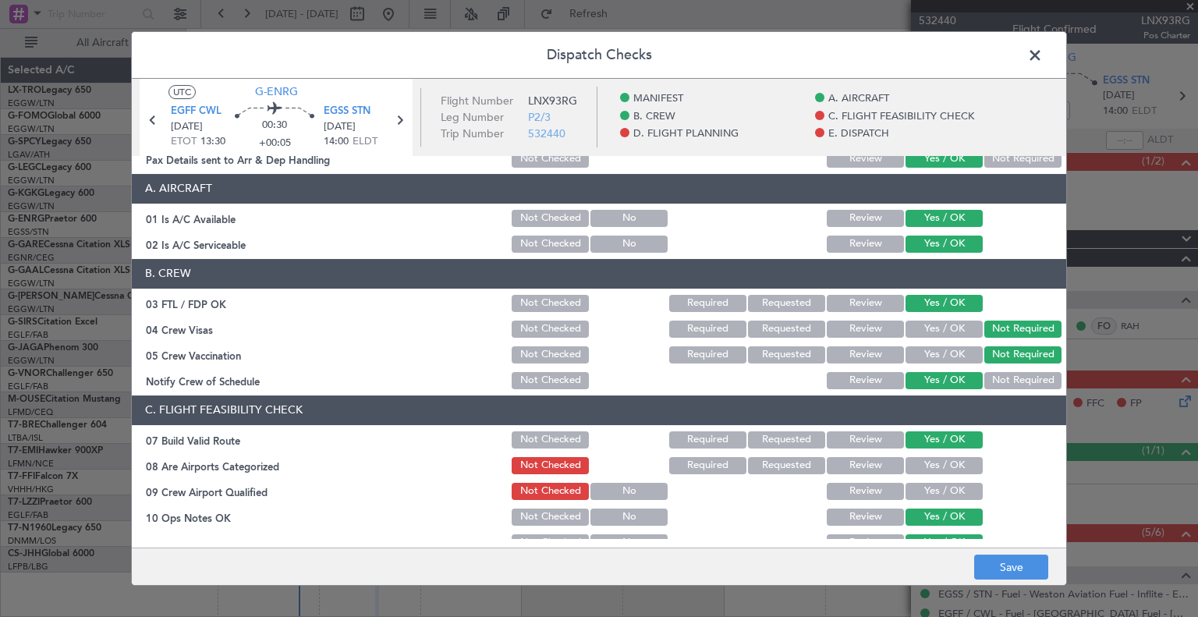
click at [605, 461] on button "Yes / OK" at bounding box center [944, 465] width 77 height 17
click at [605, 492] on button "Yes / OK" at bounding box center [944, 491] width 77 height 17
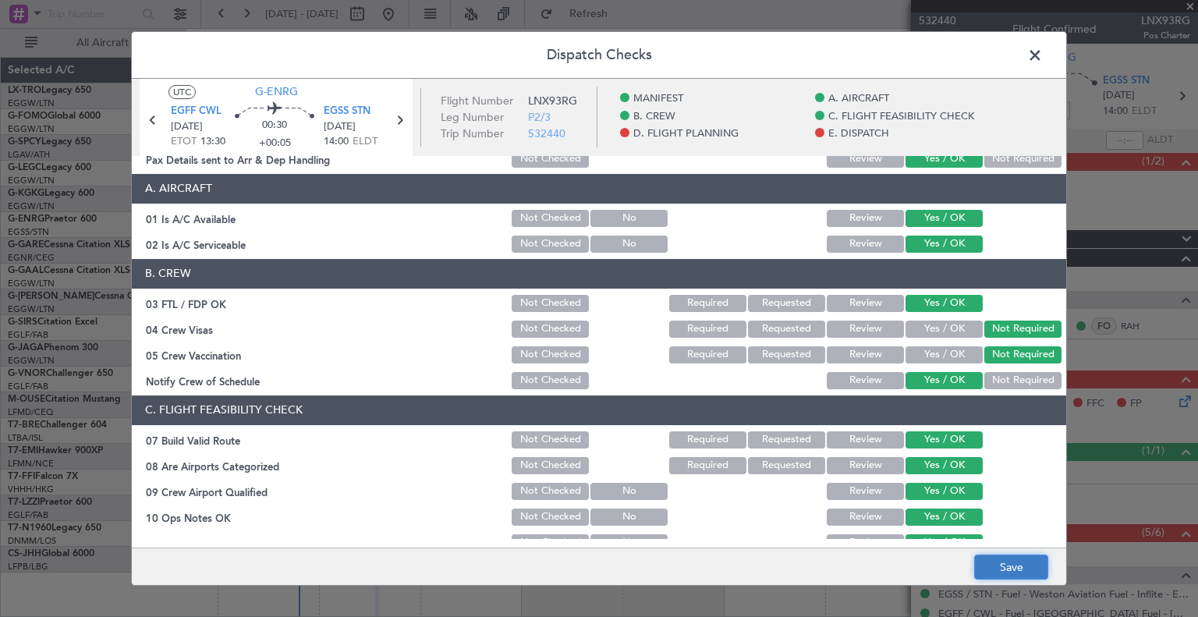
click at [605, 558] on button "Save" at bounding box center [1011, 567] width 74 height 25
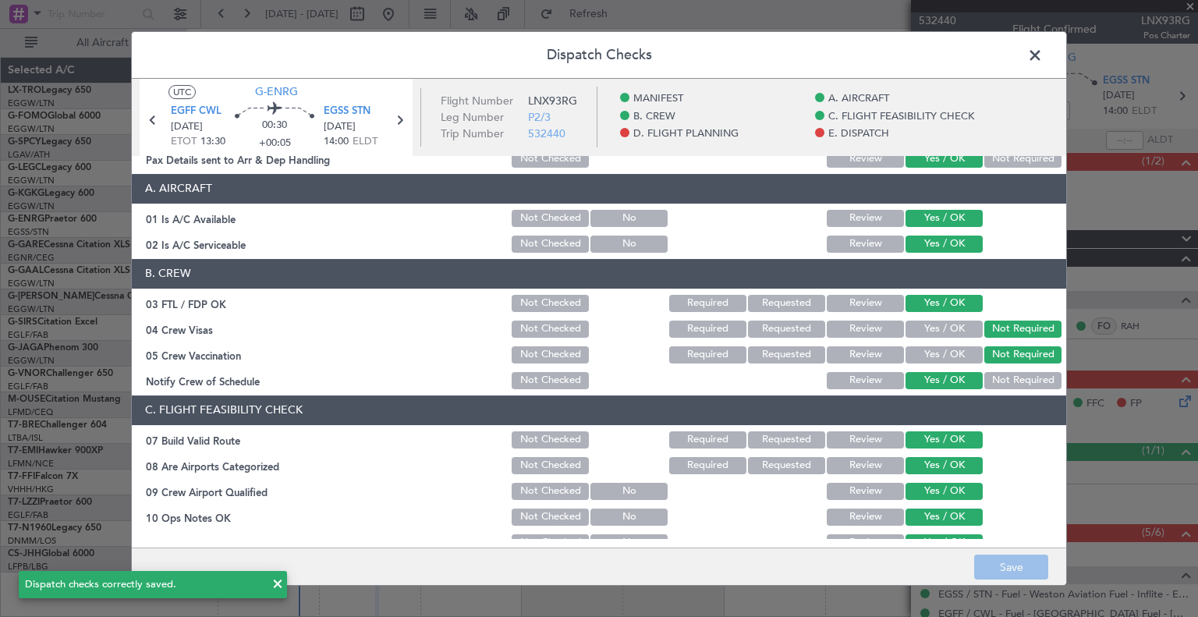
click at [605, 50] on span at bounding box center [1043, 59] width 0 height 31
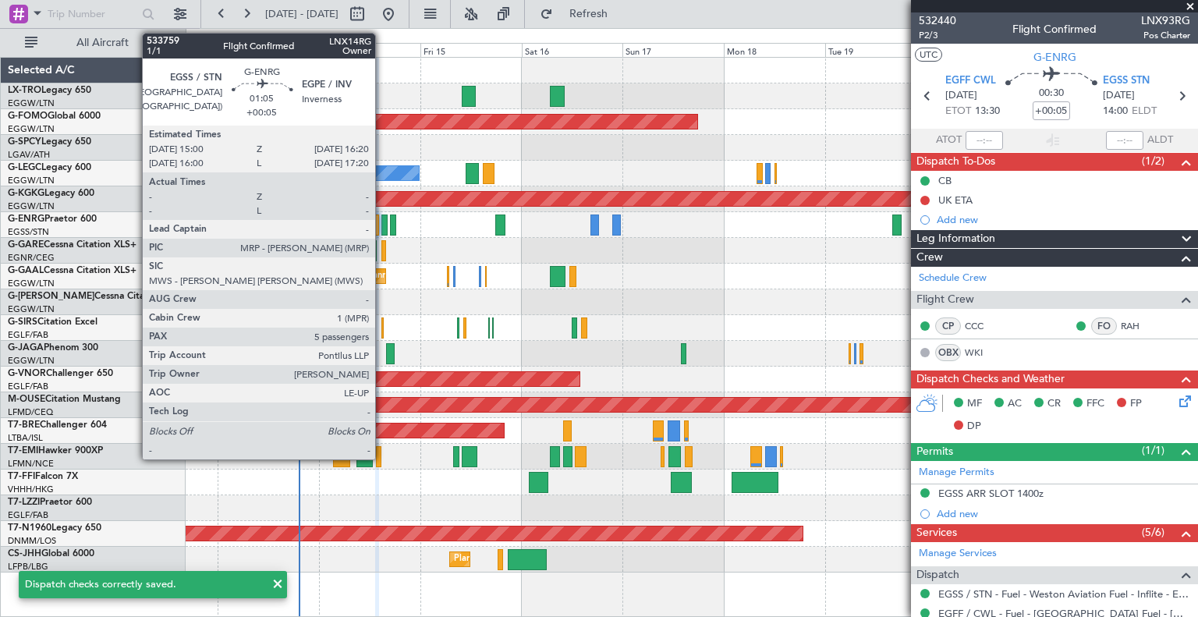
click at [382, 229] on div at bounding box center [384, 225] width 6 height 21
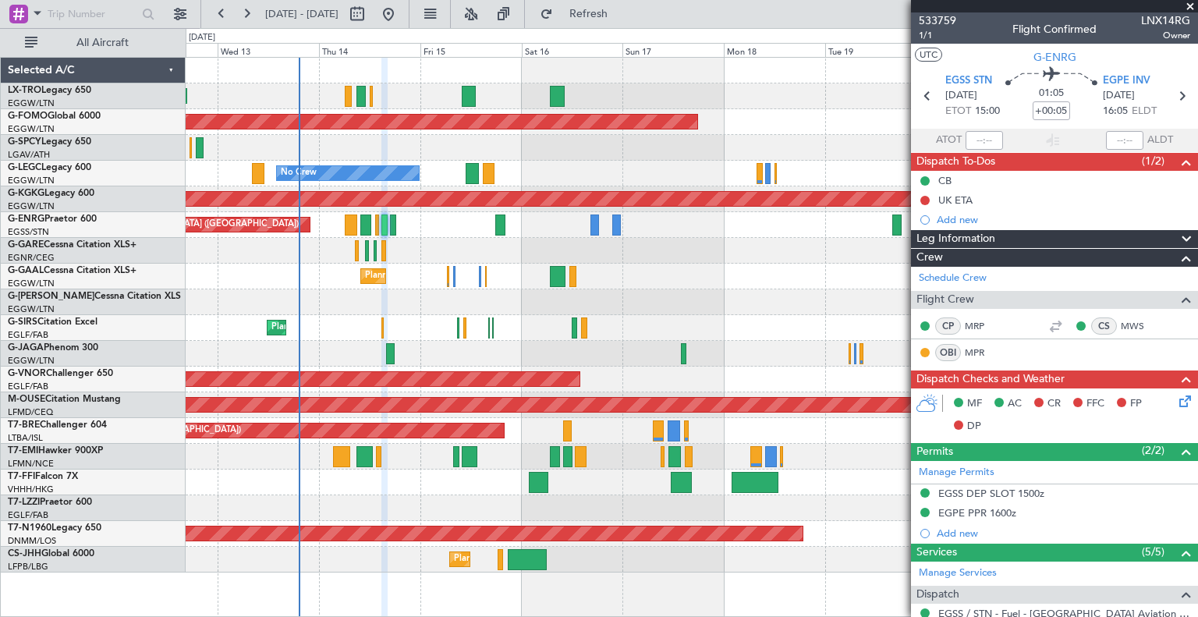
click at [605, 402] on icon at bounding box center [1182, 398] width 12 height 12
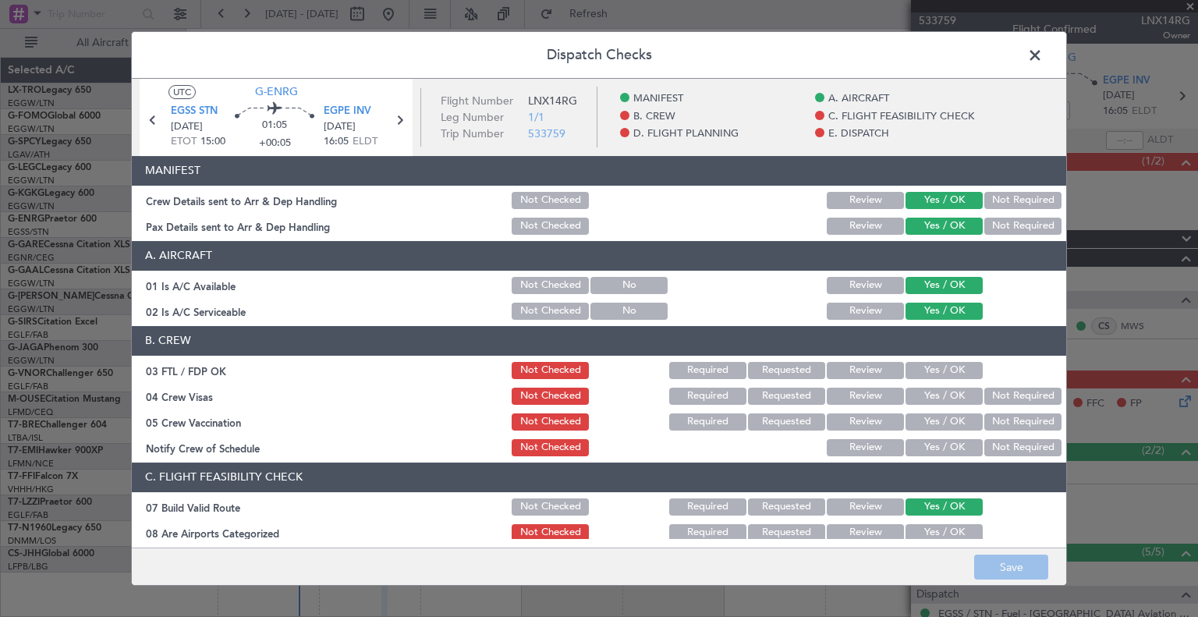
click at [605, 374] on button "Yes / OK" at bounding box center [944, 370] width 77 height 17
click at [605, 438] on div "Yes / OK" at bounding box center [942, 448] width 79 height 22
click at [605, 439] on button "Yes / OK" at bounding box center [944, 447] width 77 height 17
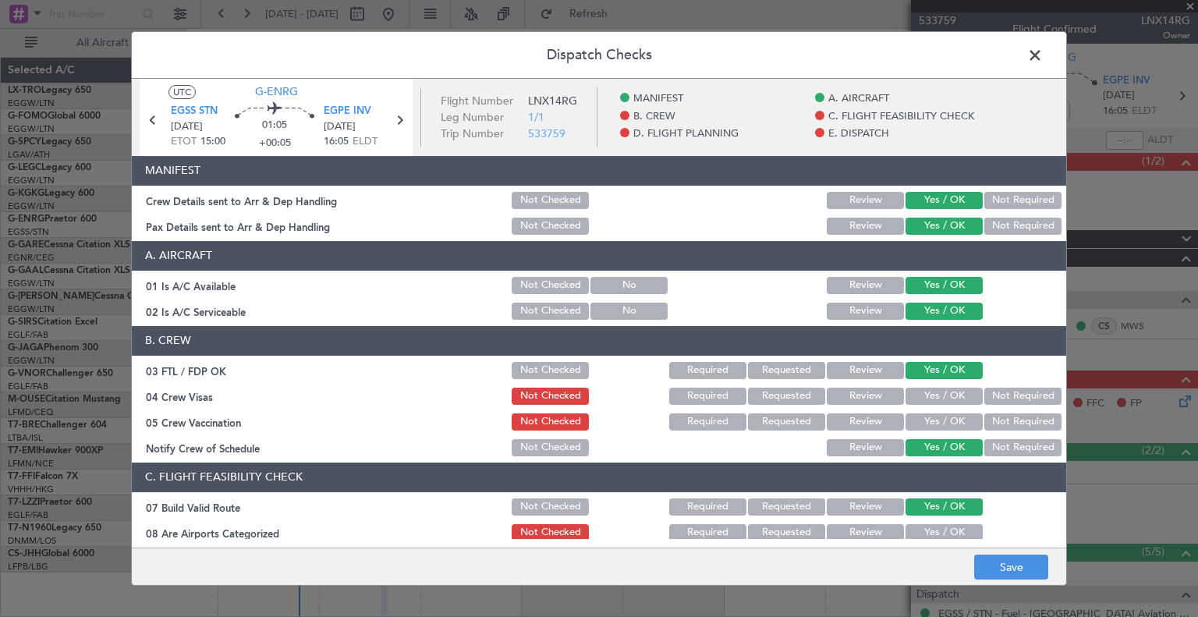
click at [605, 421] on button "Not Required" at bounding box center [1022, 421] width 77 height 17
click at [605, 395] on button "Not Required" at bounding box center [1022, 396] width 77 height 17
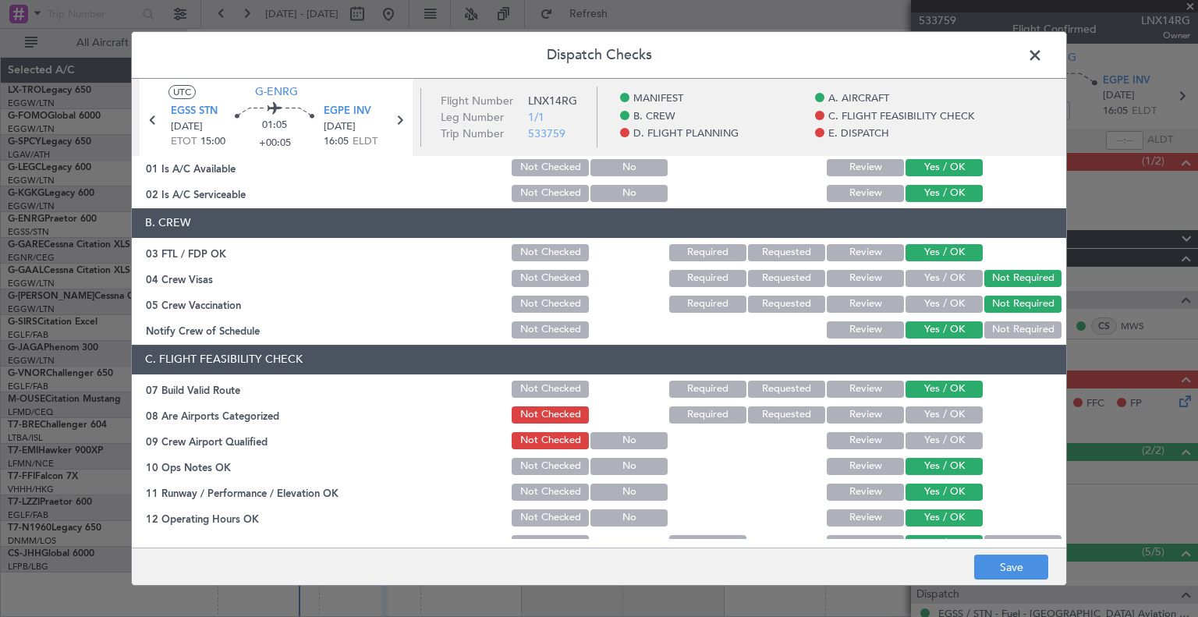
scroll to position [119, 0]
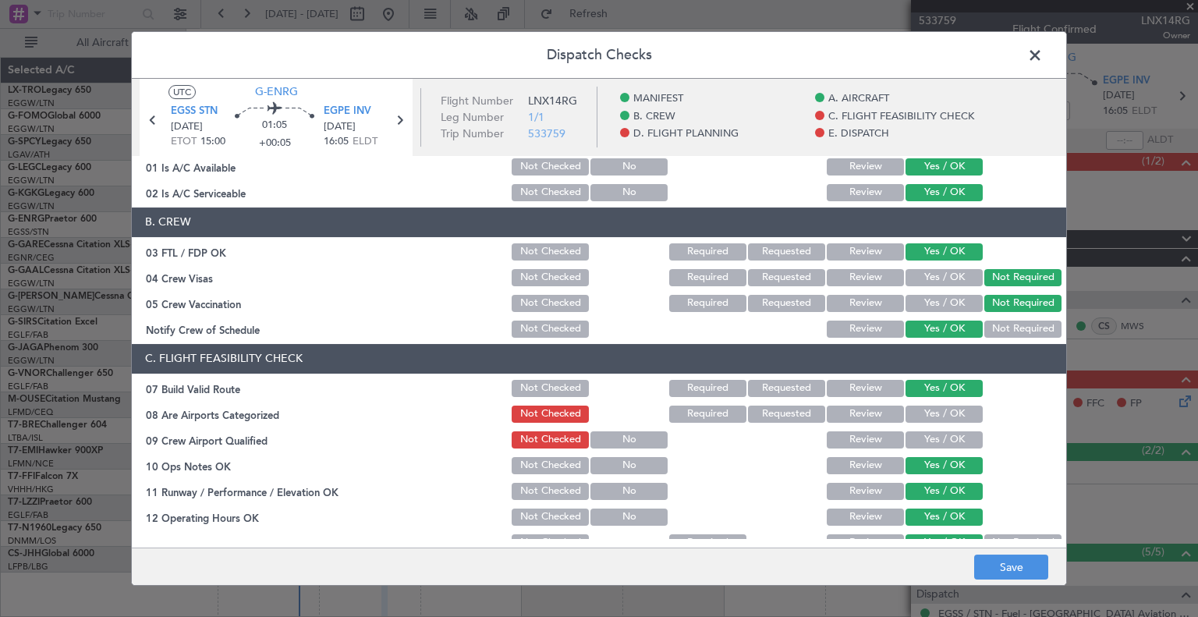
click at [605, 412] on button "Yes / OK" at bounding box center [944, 414] width 77 height 17
click at [605, 435] on button "Yes / OK" at bounding box center [944, 439] width 77 height 17
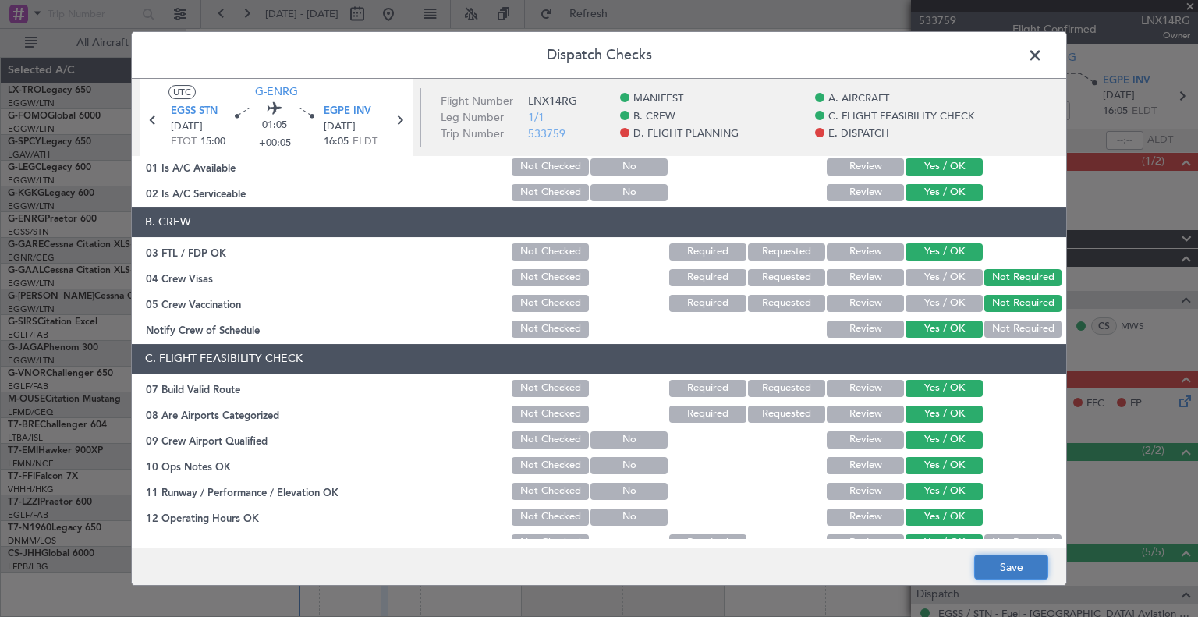
click at [605, 562] on button "Save" at bounding box center [1011, 567] width 74 height 25
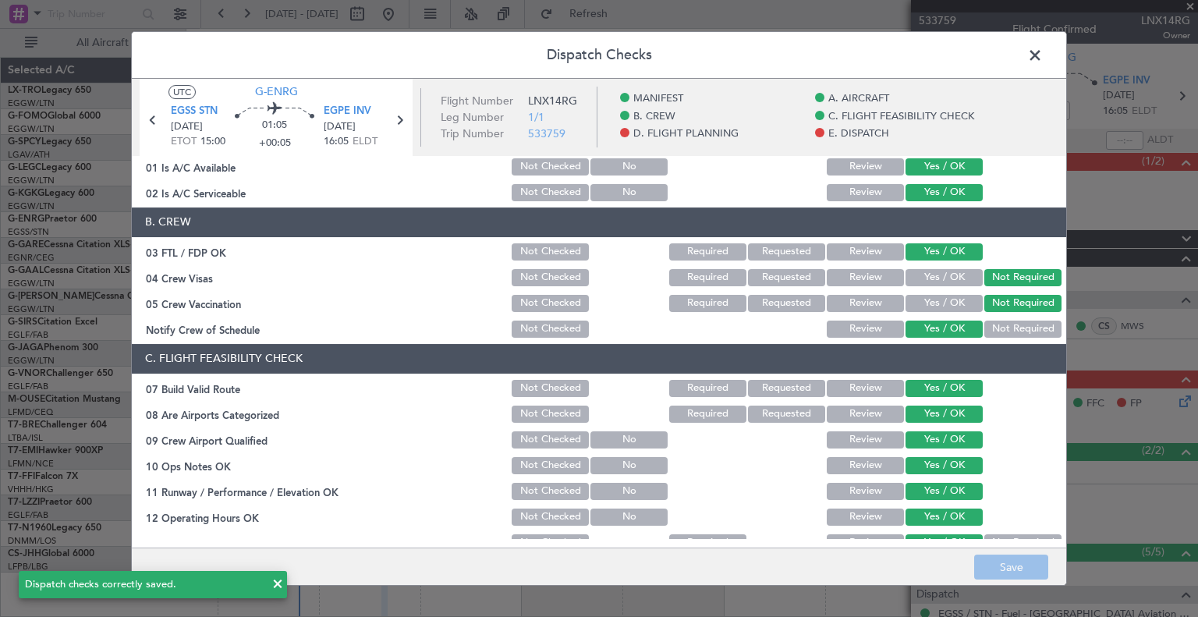
click at [605, 51] on span at bounding box center [1043, 59] width 0 height 31
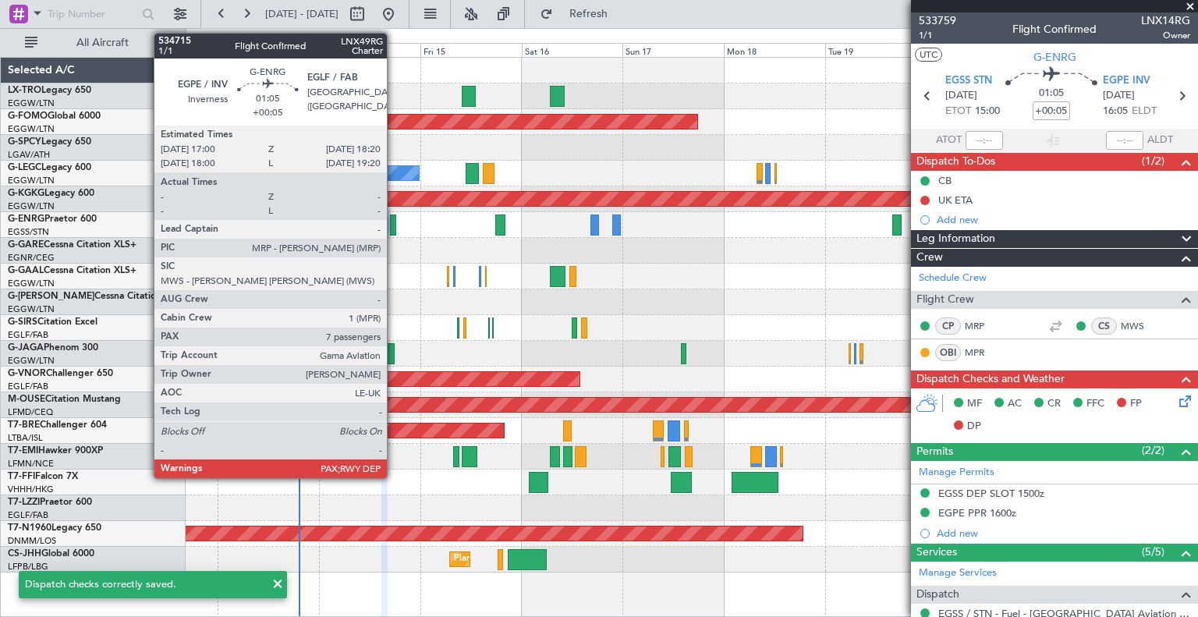
click at [394, 223] on div at bounding box center [393, 225] width 6 height 21
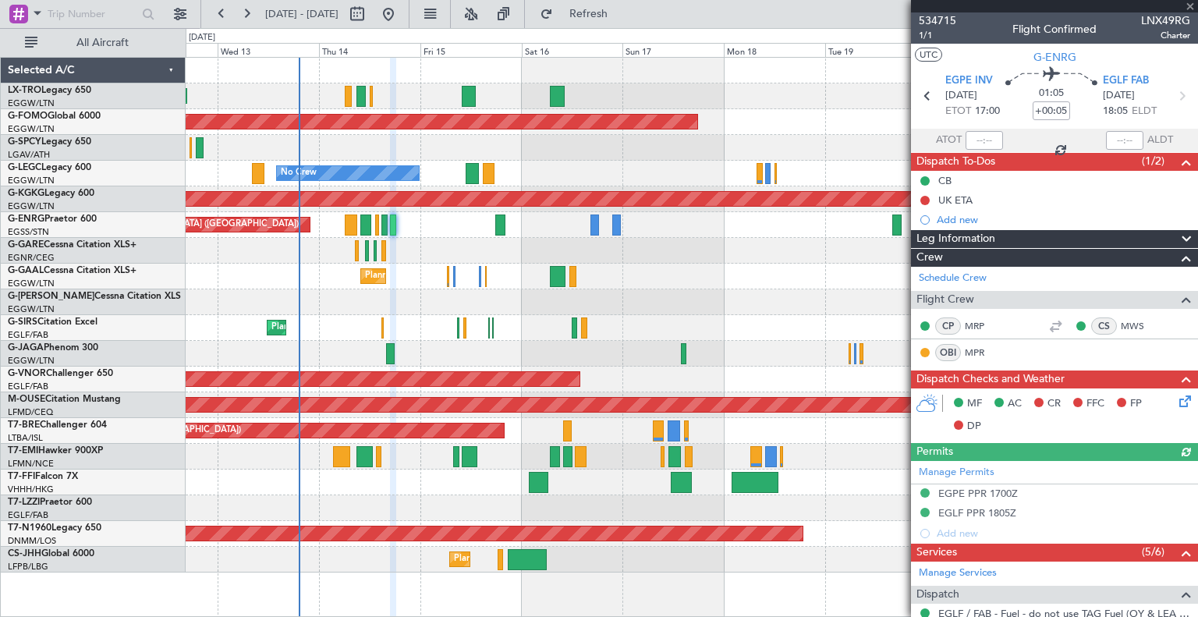
click at [605, 397] on icon at bounding box center [1182, 398] width 12 height 12
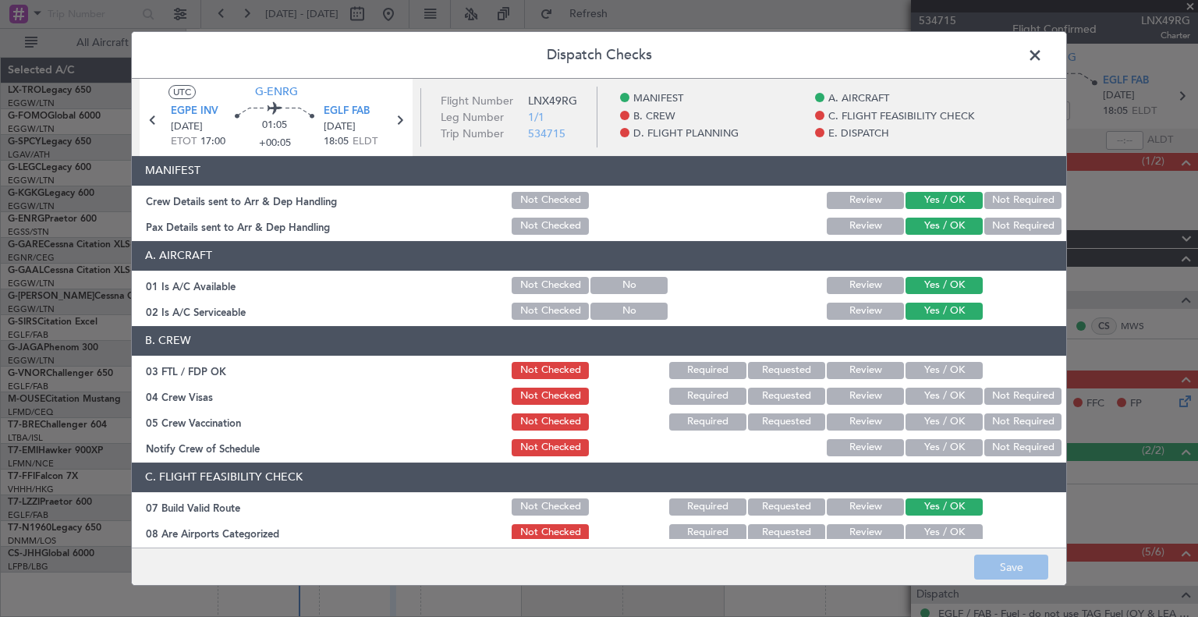
click at [605, 367] on button "Yes / OK" at bounding box center [944, 370] width 77 height 17
click at [605, 445] on button "Yes / OK" at bounding box center [944, 447] width 77 height 17
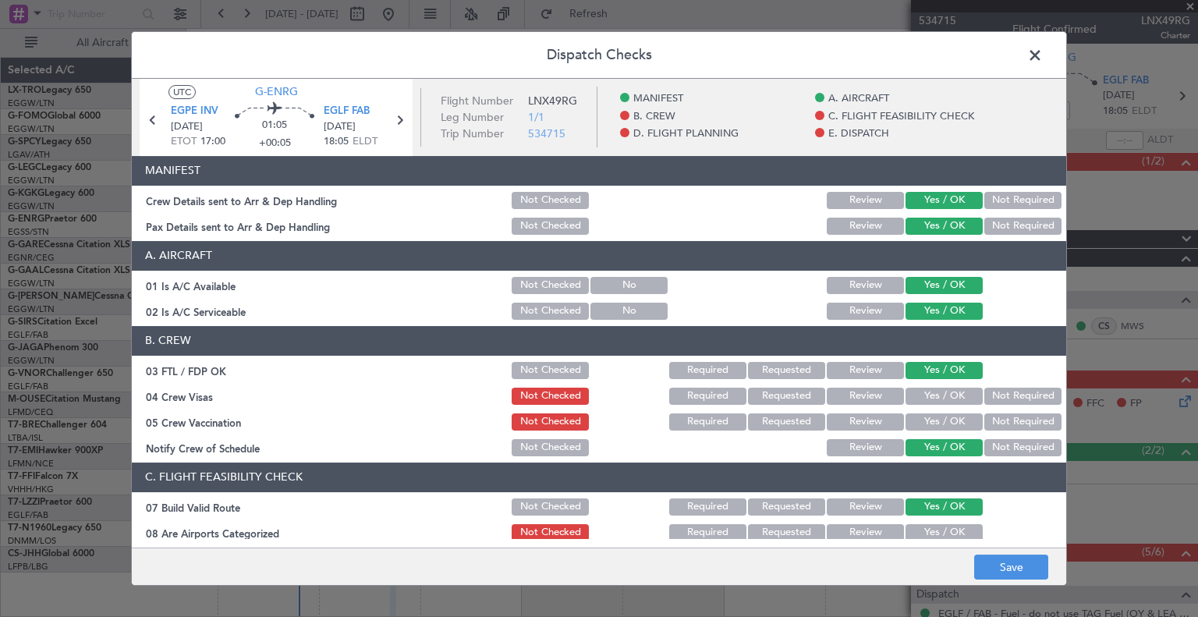
click at [605, 417] on button "Not Required" at bounding box center [1022, 421] width 77 height 17
click at [605, 393] on button "Not Required" at bounding box center [1022, 396] width 77 height 17
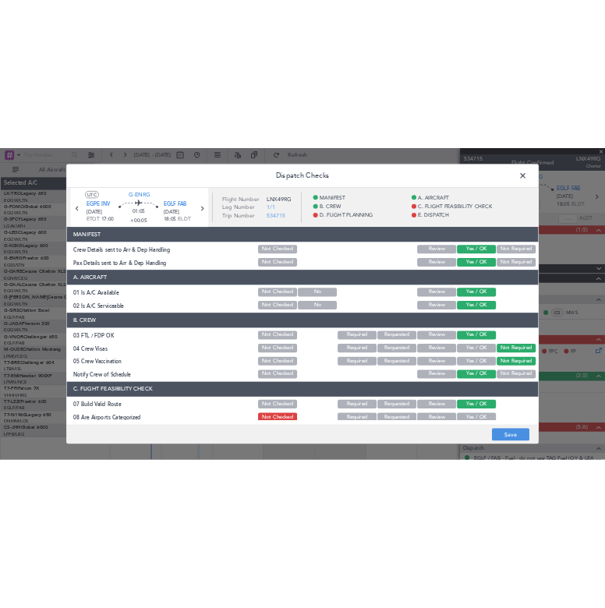
scroll to position [101, 0]
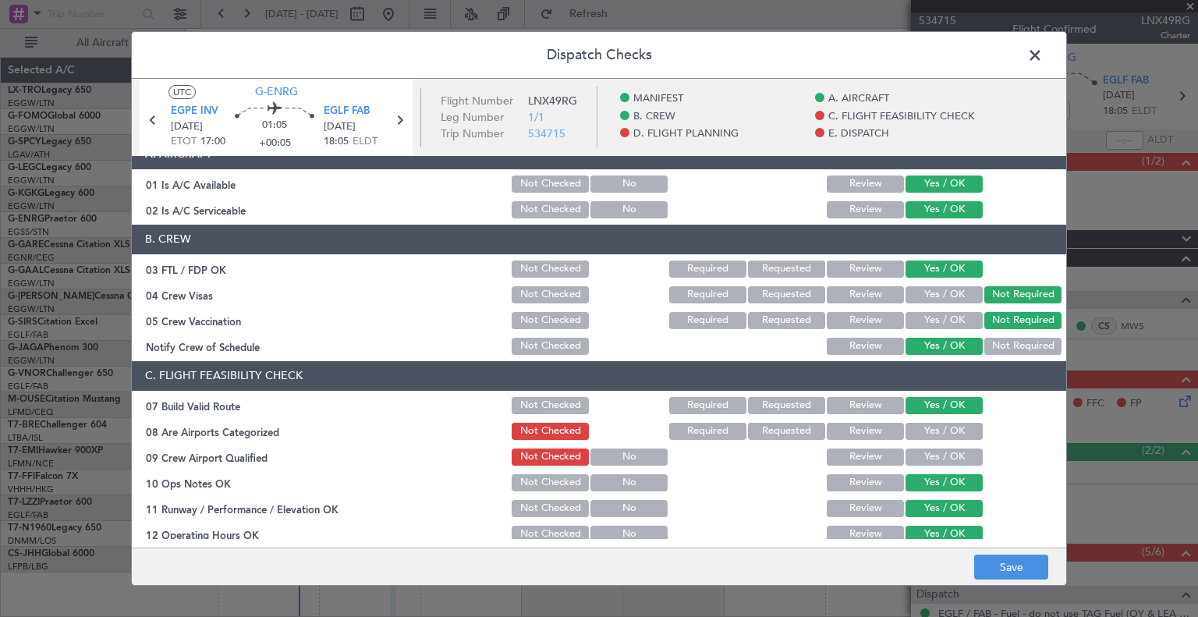
click at [605, 426] on button "Yes / OK" at bounding box center [944, 431] width 77 height 17
click at [605, 451] on button "Yes / OK" at bounding box center [944, 457] width 77 height 17
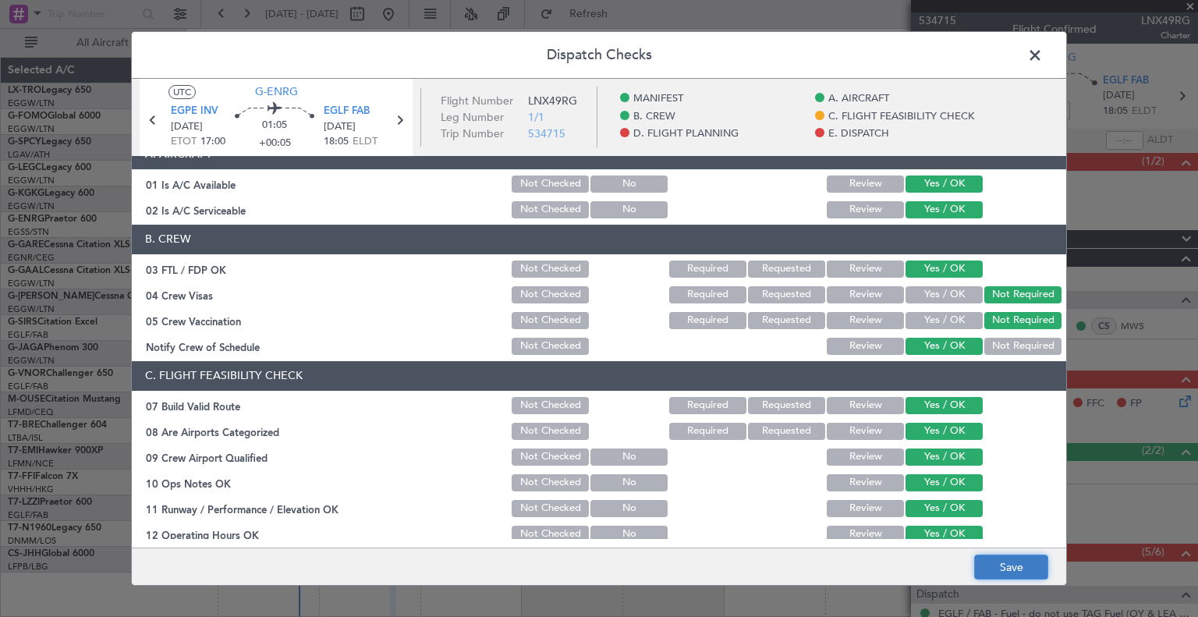
click at [605, 555] on button "Save" at bounding box center [1011, 567] width 74 height 25
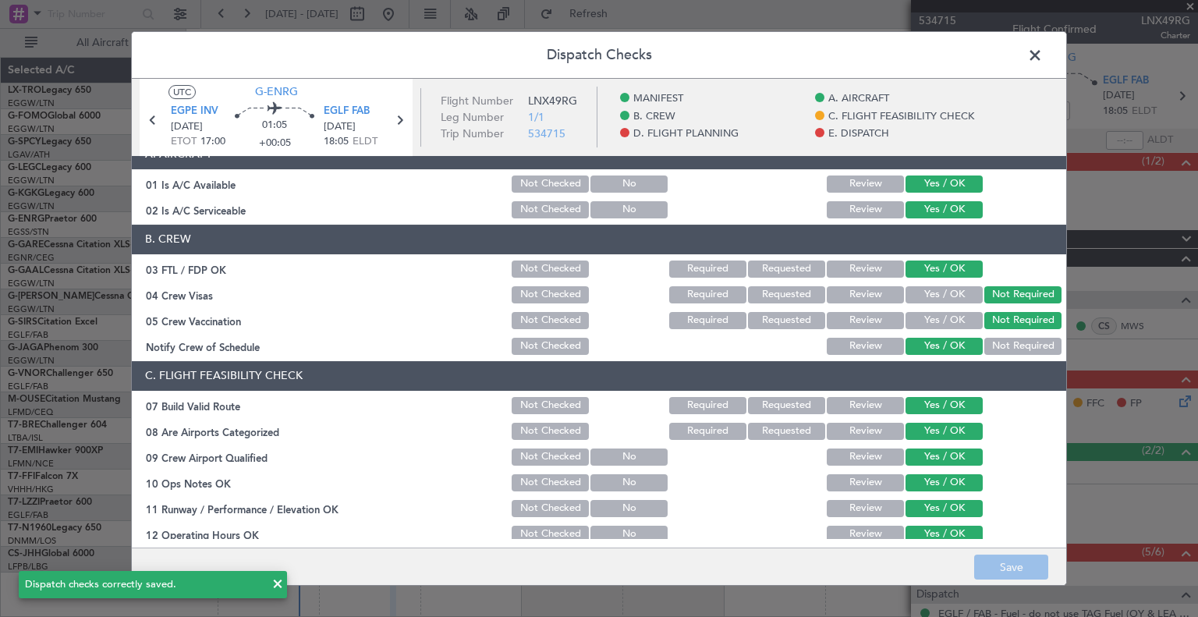
click at [605, 49] on span at bounding box center [1043, 59] width 0 height 31
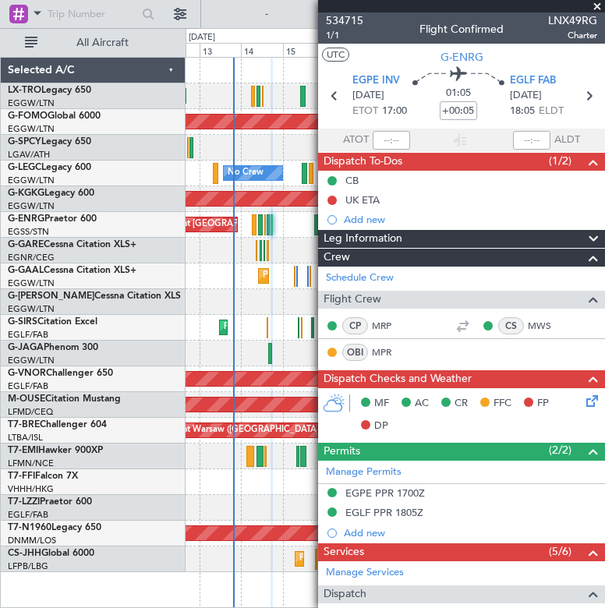
click at [598, 6] on span at bounding box center [598, 7] width 16 height 14
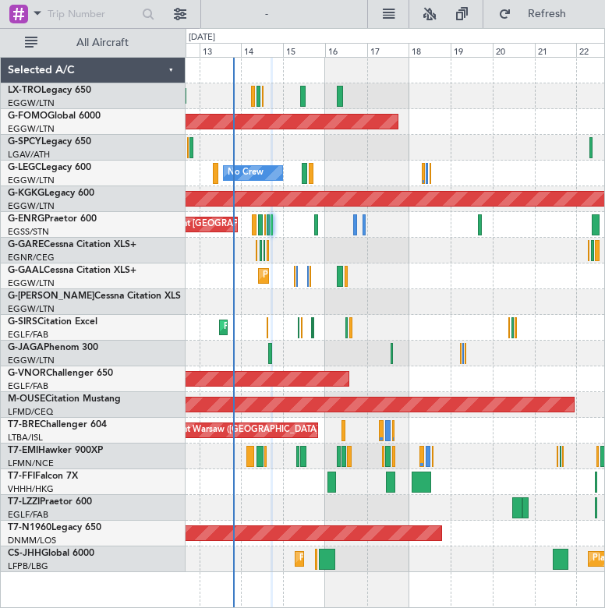
type input "0"
